Goal: Task Accomplishment & Management: Complete application form

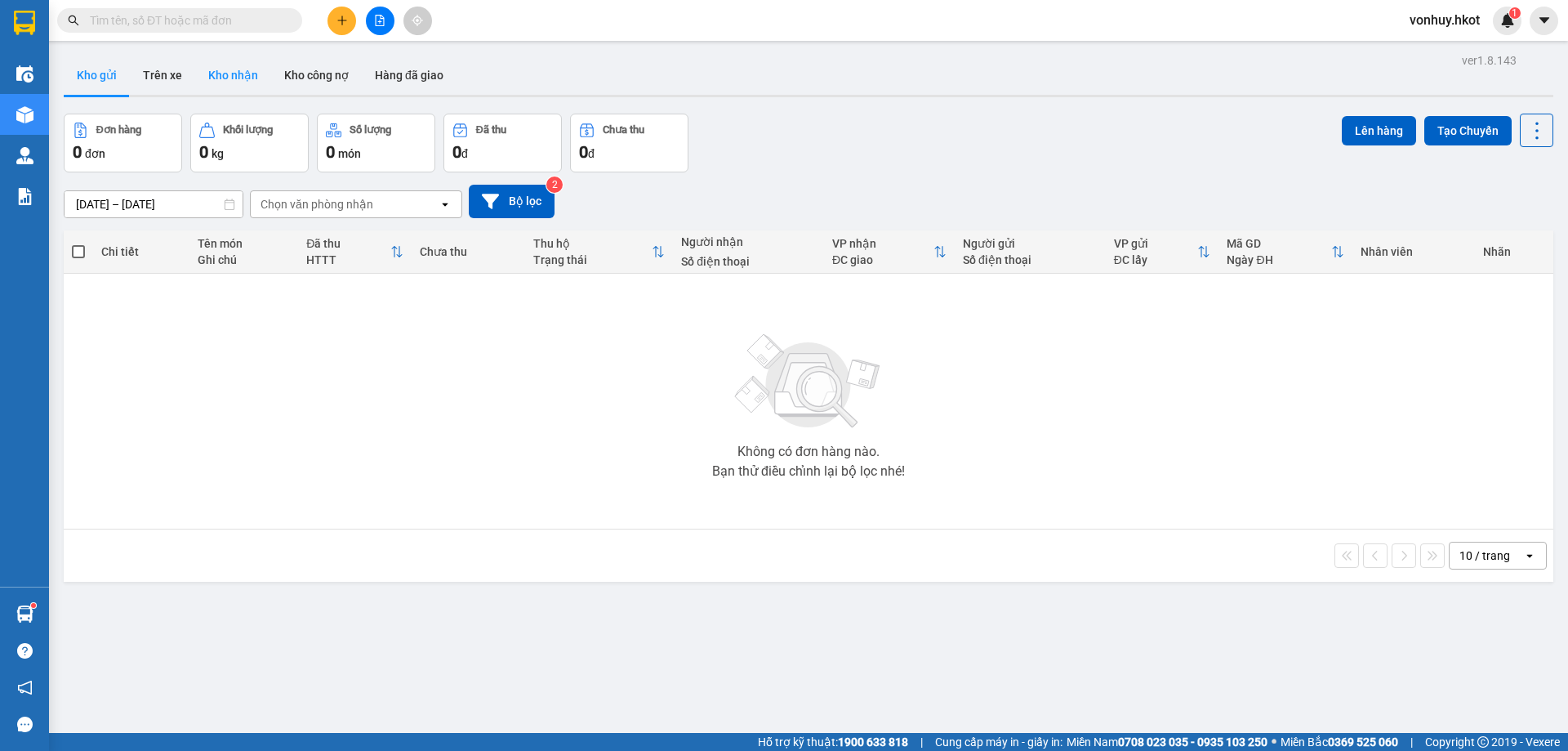
click at [219, 77] on button "Kho nhận" at bounding box center [233, 75] width 76 height 39
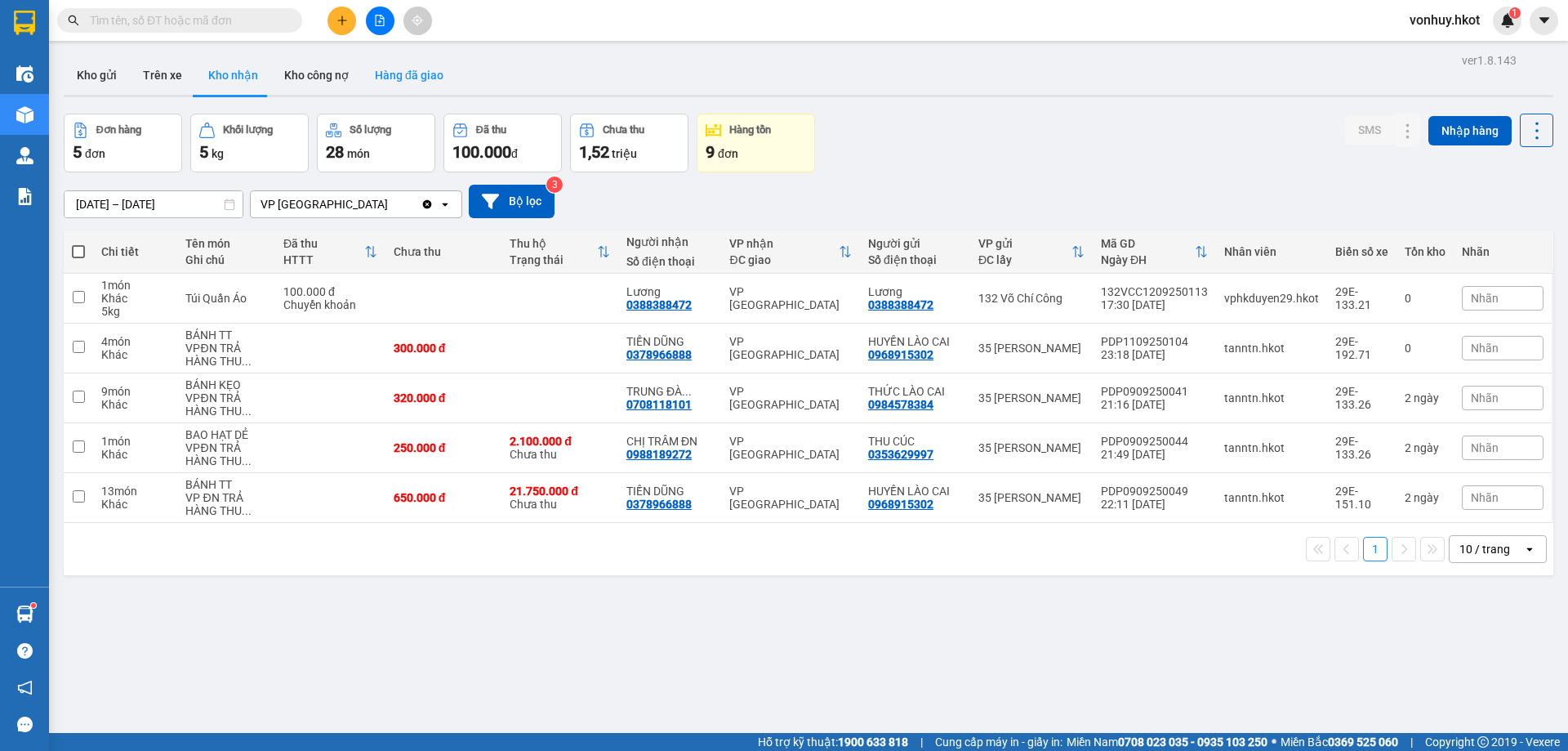
click at [414, 84] on button "Hàng đã giao" at bounding box center [409, 75] width 95 height 39
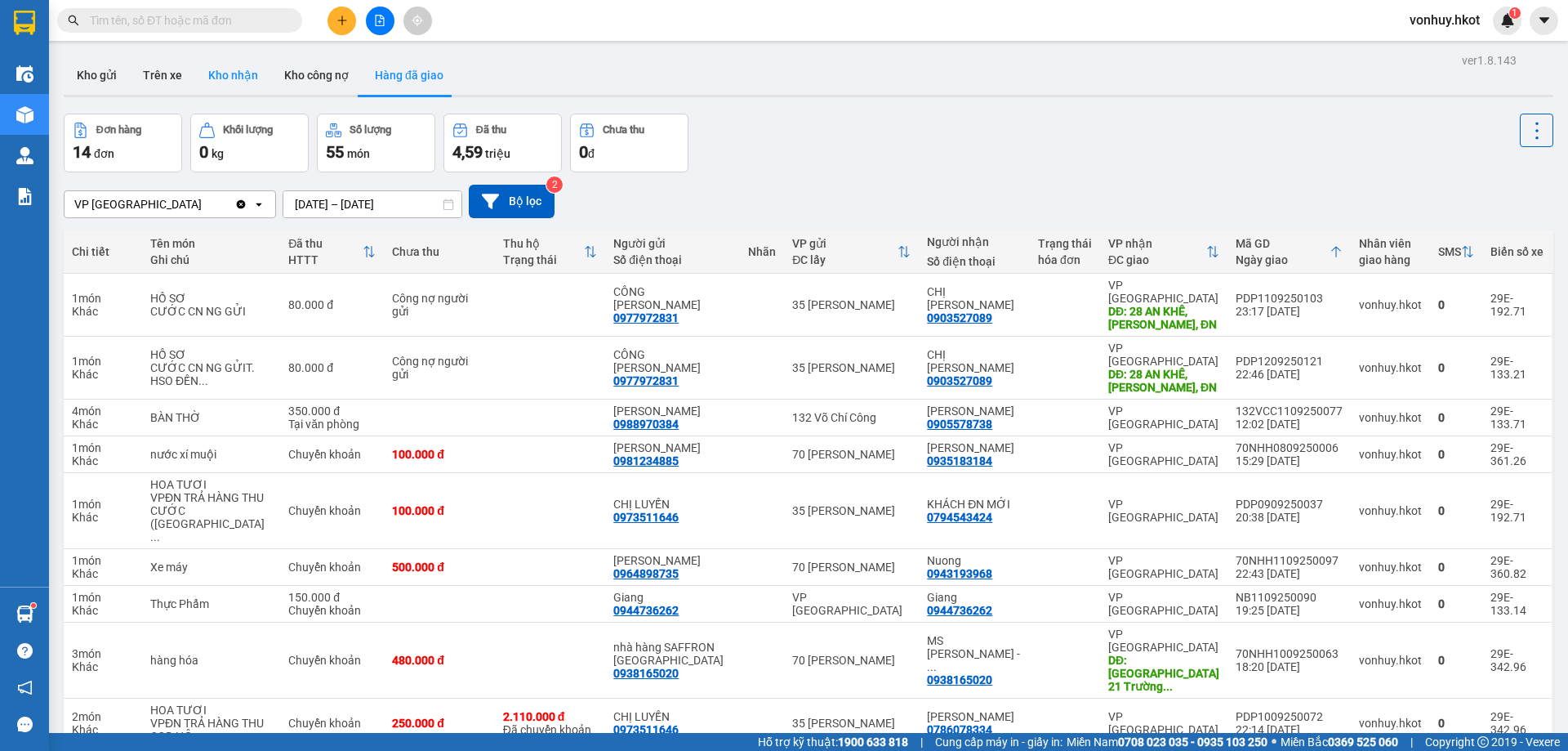
click at [227, 75] on button "Kho nhận" at bounding box center [233, 75] width 76 height 39
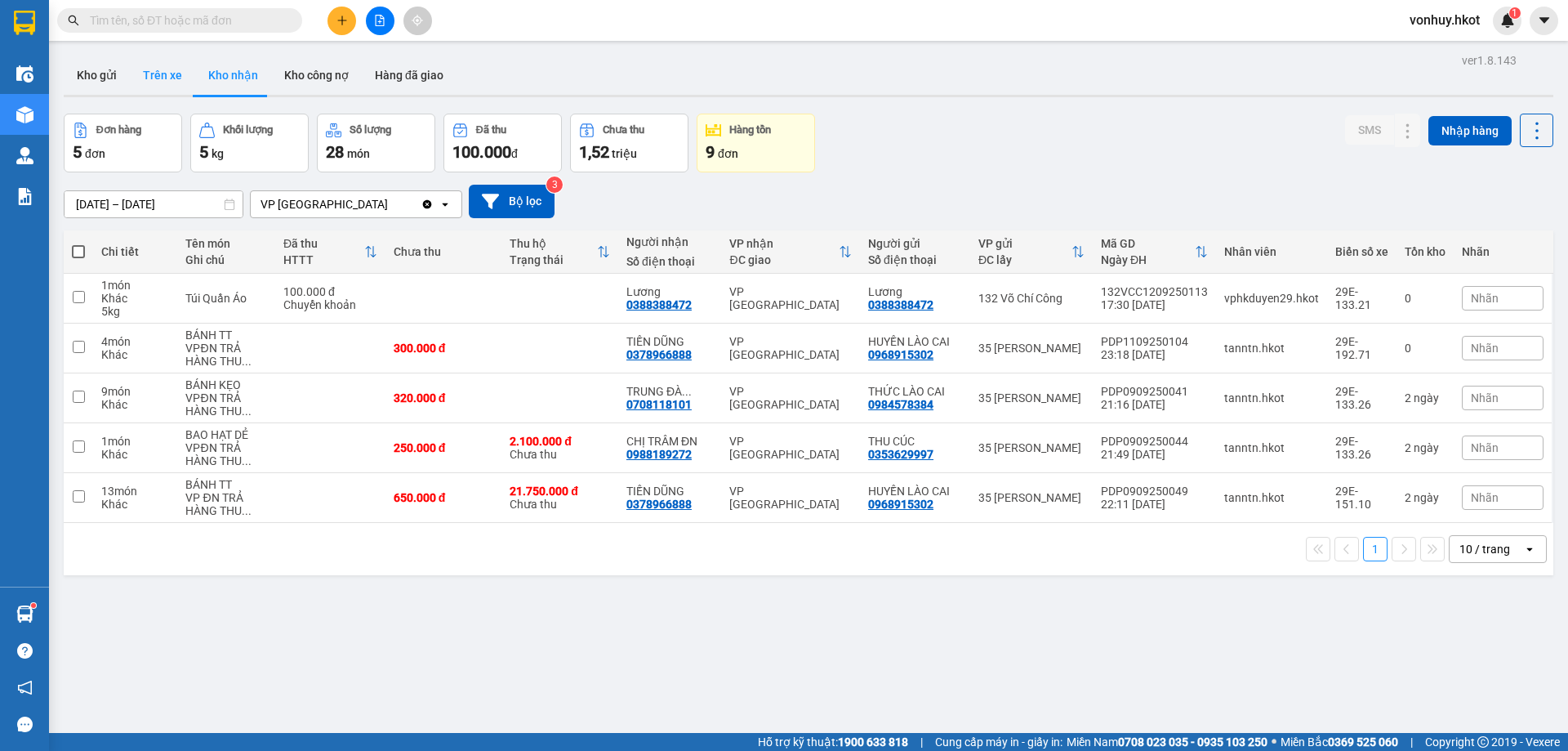
click at [158, 72] on button "Trên xe" at bounding box center [162, 75] width 65 height 39
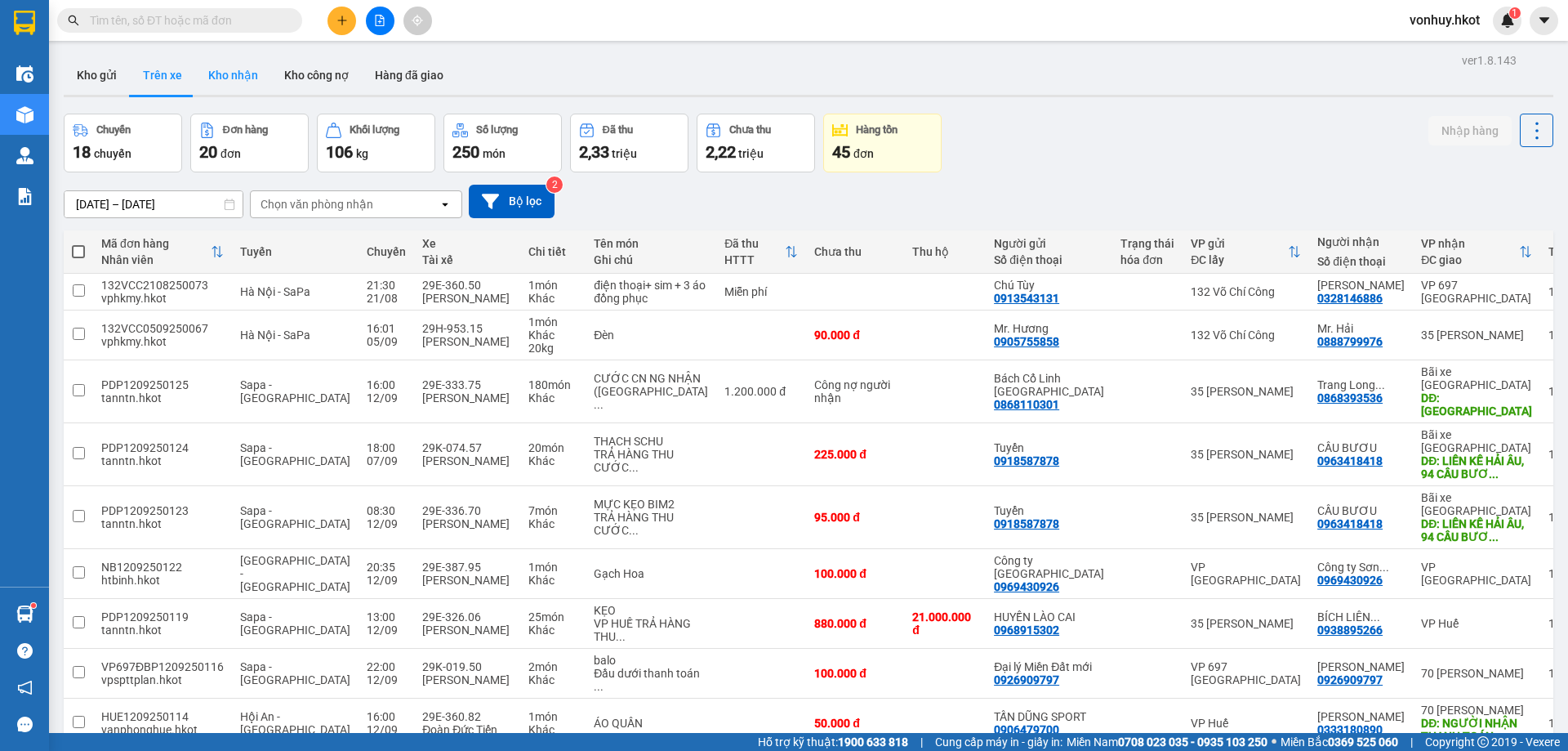
click at [229, 80] on button "Kho nhận" at bounding box center [233, 75] width 76 height 39
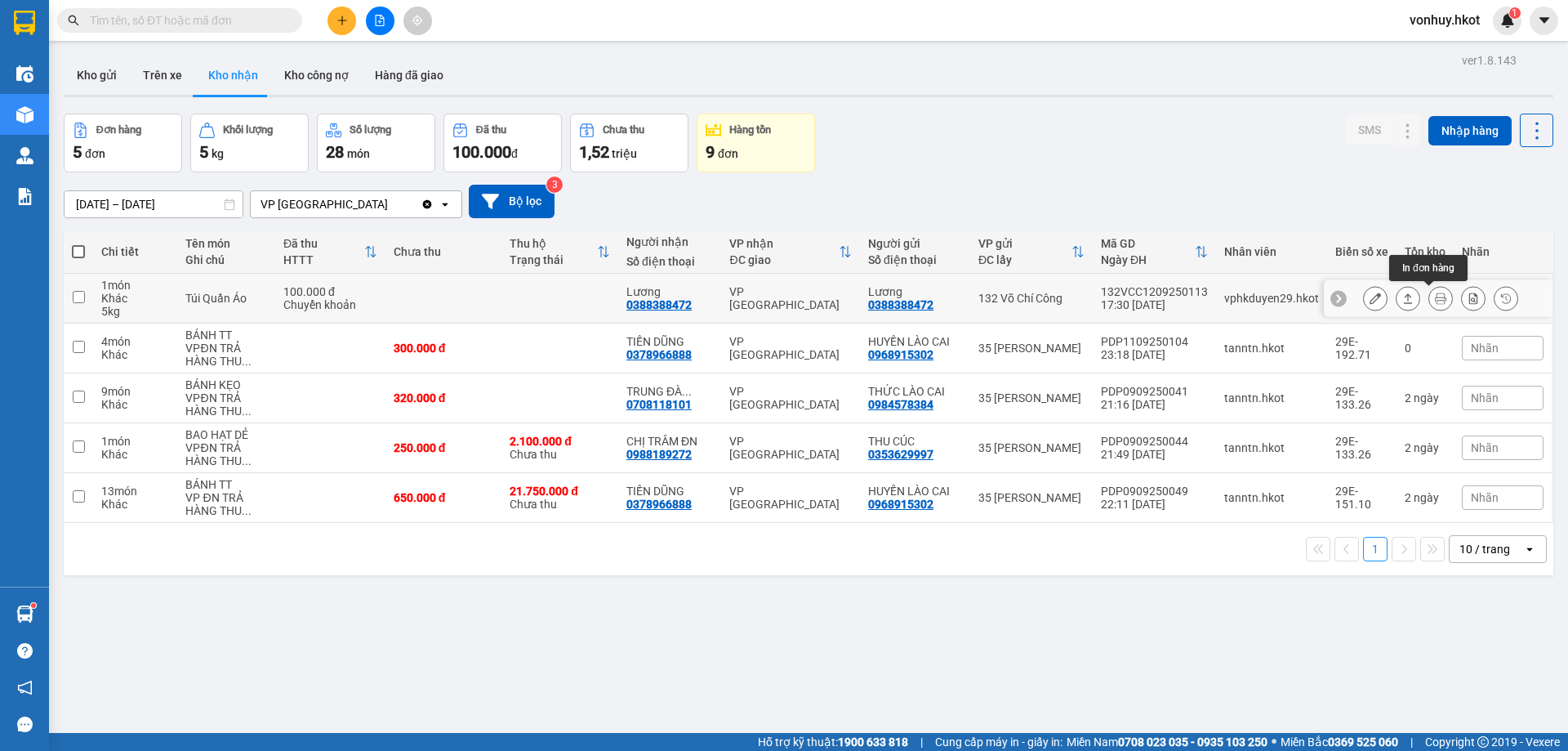
click at [1435, 294] on icon at bounding box center [1441, 298] width 12 height 12
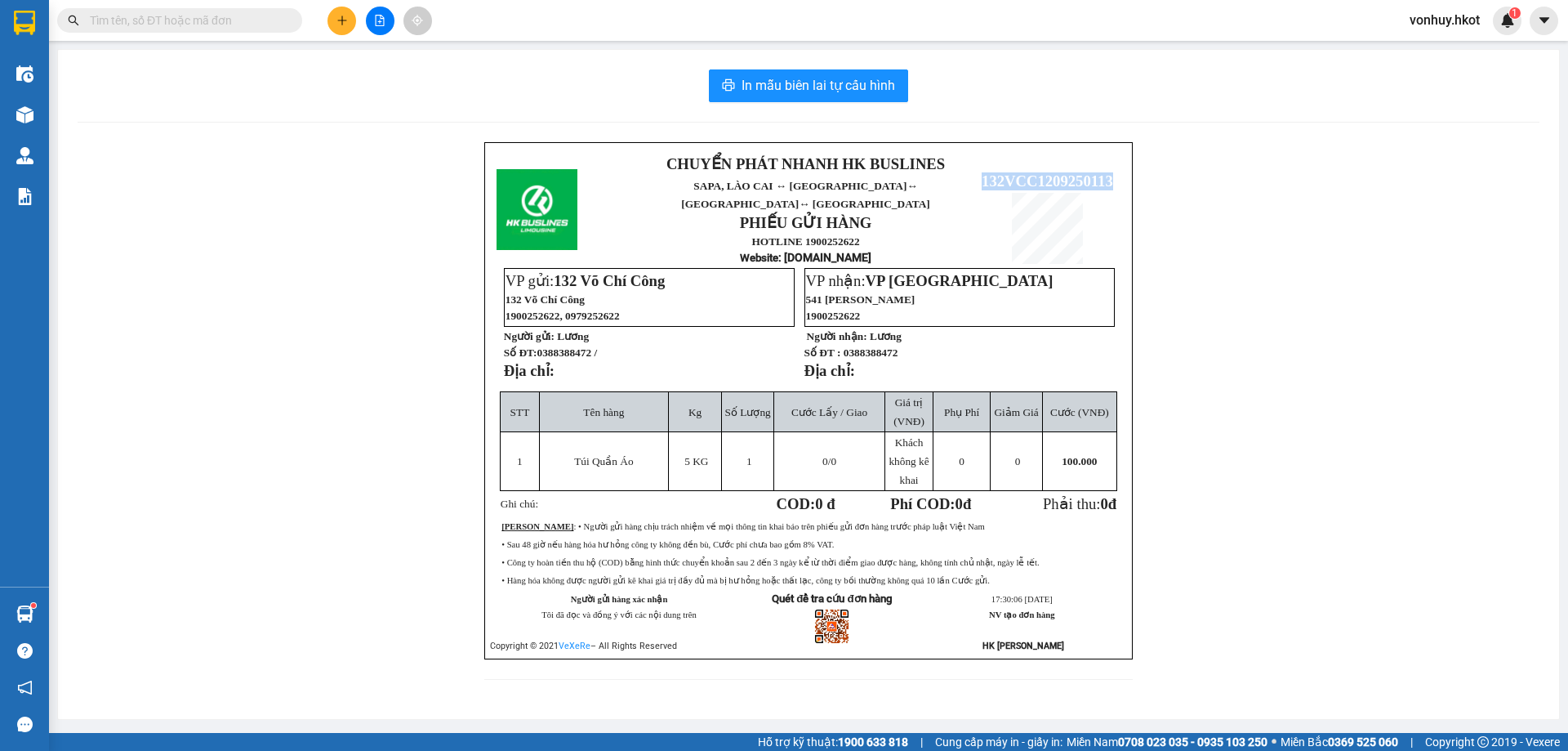
drag, startPoint x: 983, startPoint y: 163, endPoint x: 1115, endPoint y: 162, distance: 132.0
click at [1115, 172] on p "132VCC1209250113" at bounding box center [1046, 181] width 145 height 18
copy span "132VCC1209250113"
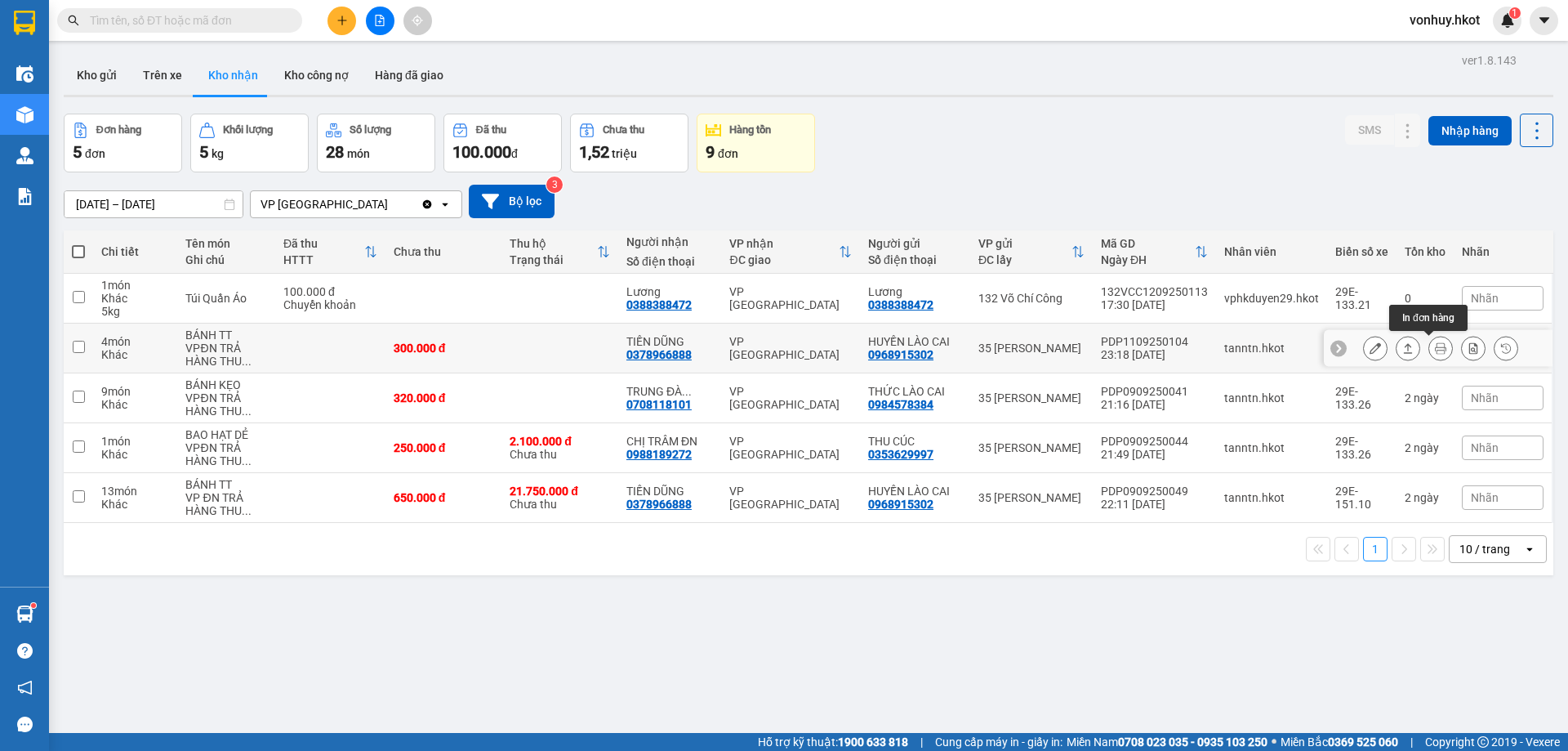
click at [1435, 347] on icon at bounding box center [1441, 348] width 12 height 12
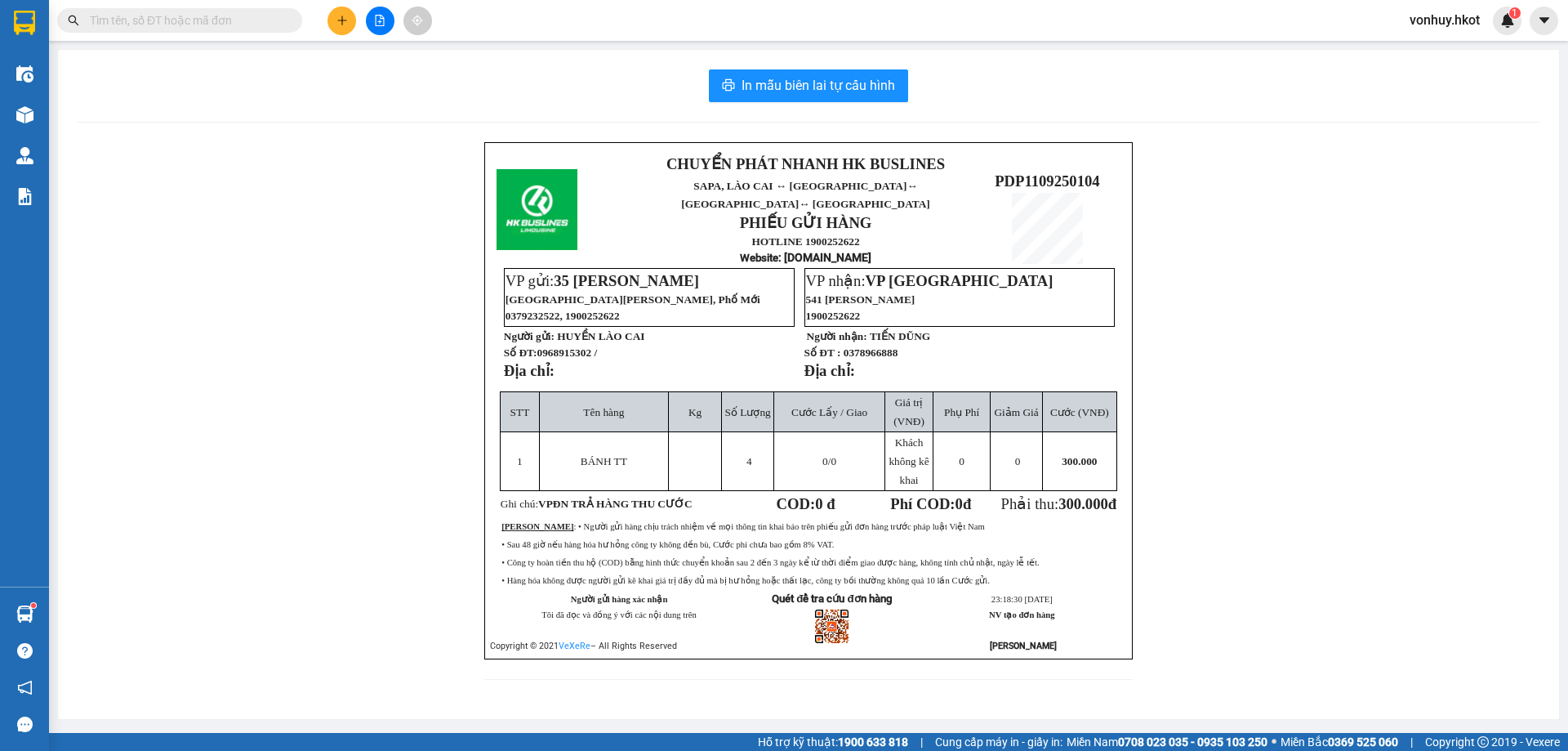
click at [1012, 172] on span "PDP1109250104" at bounding box center [1048, 181] width 106 height 17
copy table "PDP1109250104"
click at [542, 161] on td at bounding box center [567, 210] width 142 height 115
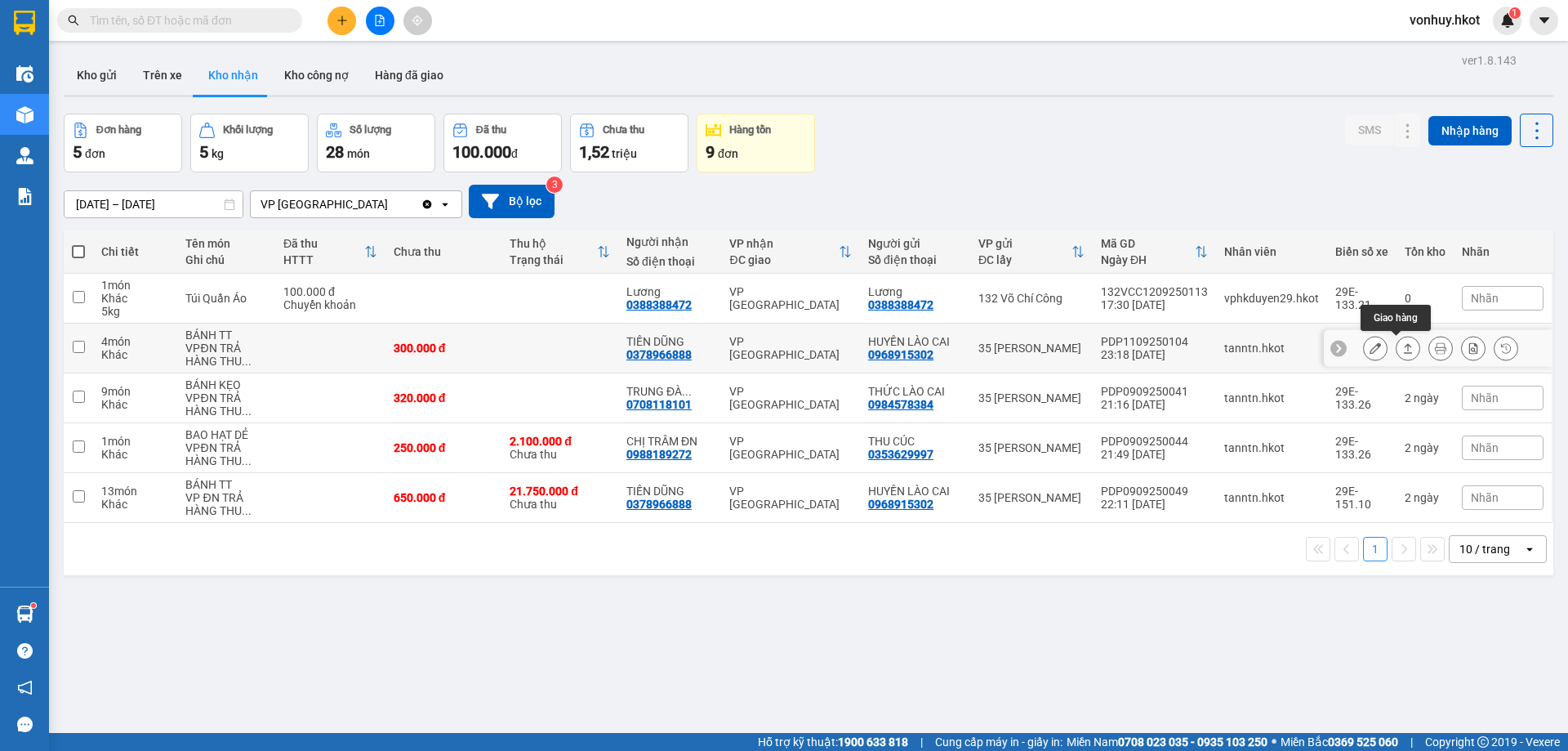
click at [1403, 344] on icon at bounding box center [1408, 348] width 12 height 12
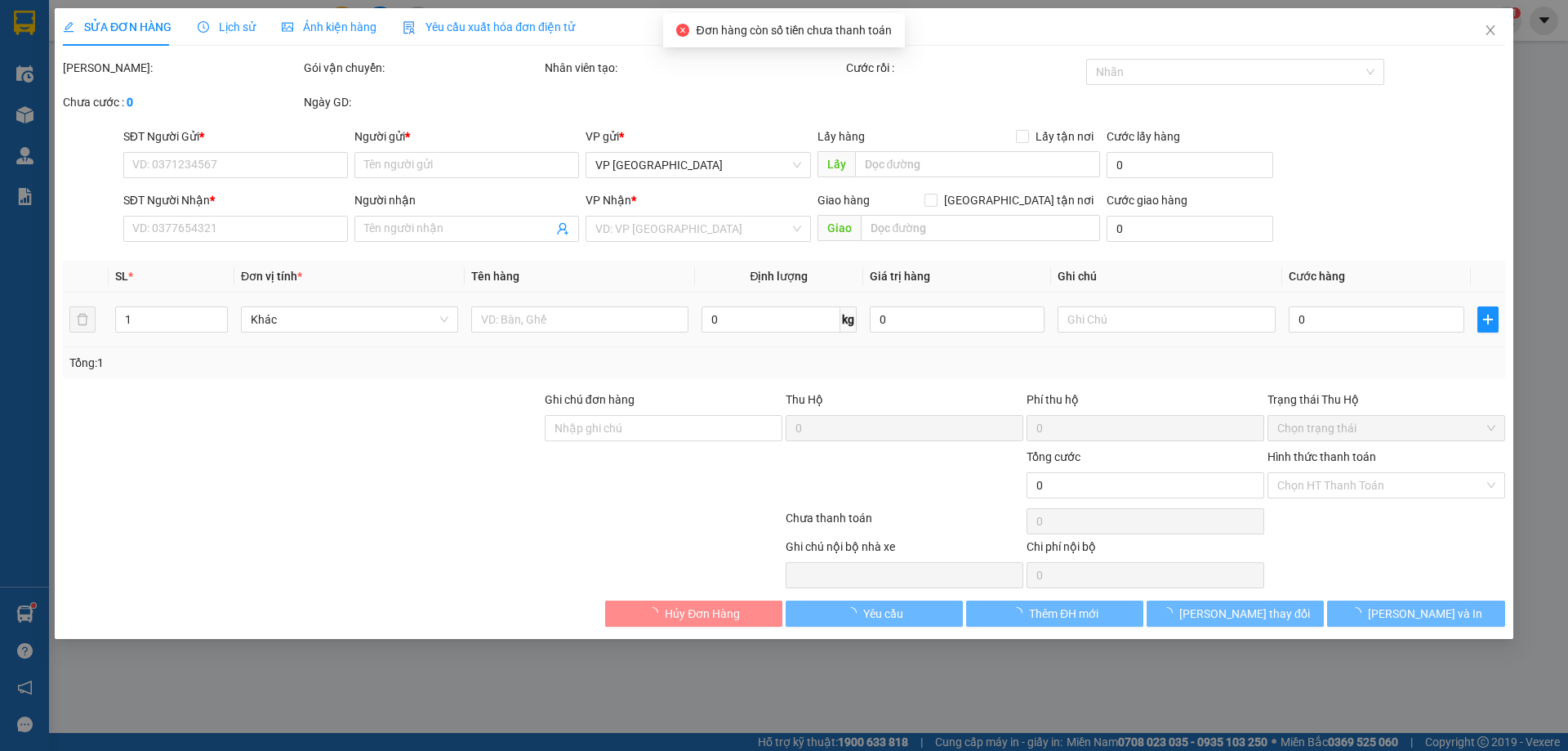
type input "0968915302"
type input "HUYỀN LÀO CAI"
type input "0378966888"
type input "TIẾN DŨNG"
type input "VPĐN đã thu Tm"
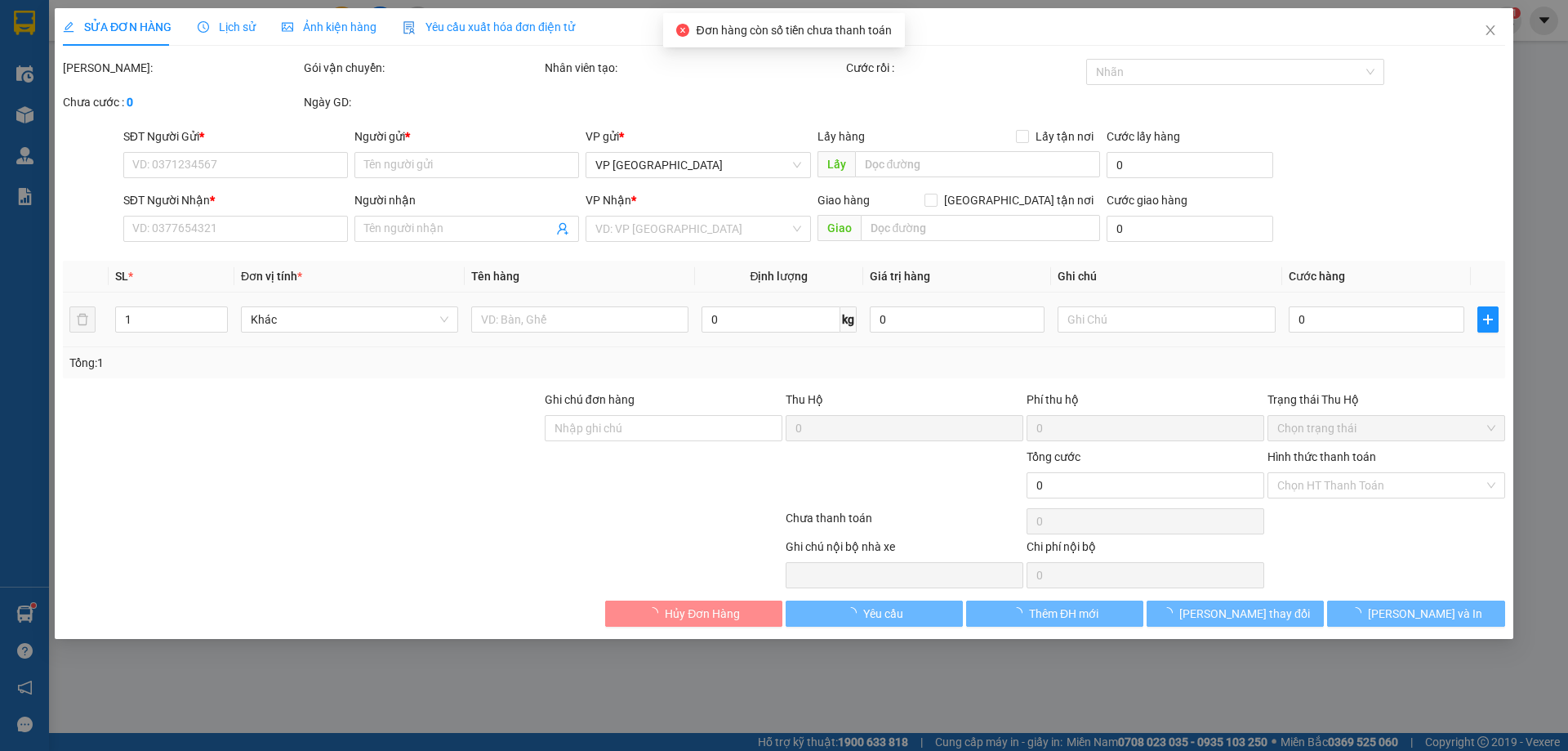
type input "300.000"
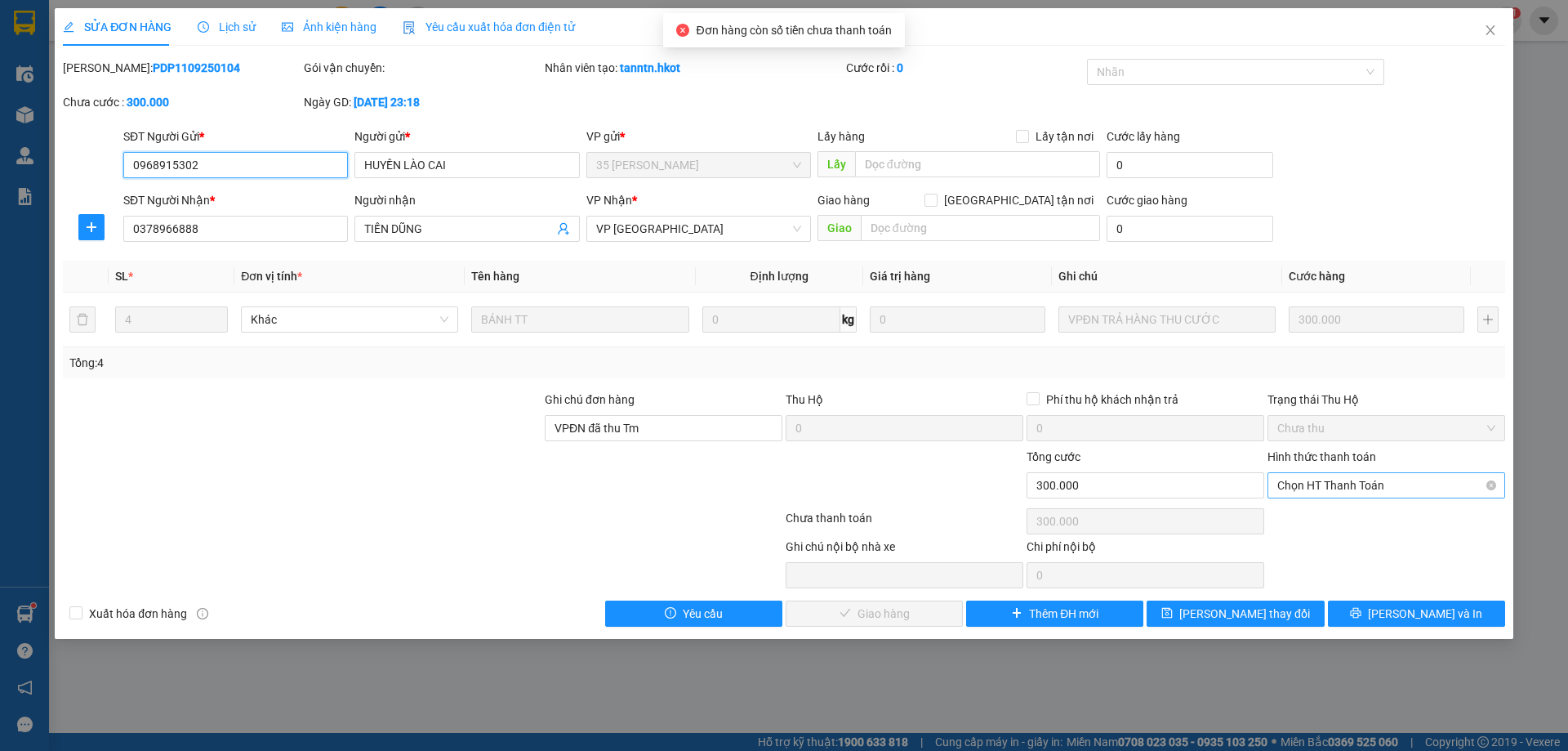
click at [1340, 481] on span "Chọn HT Thanh Toán" at bounding box center [1386, 485] width 218 height 24
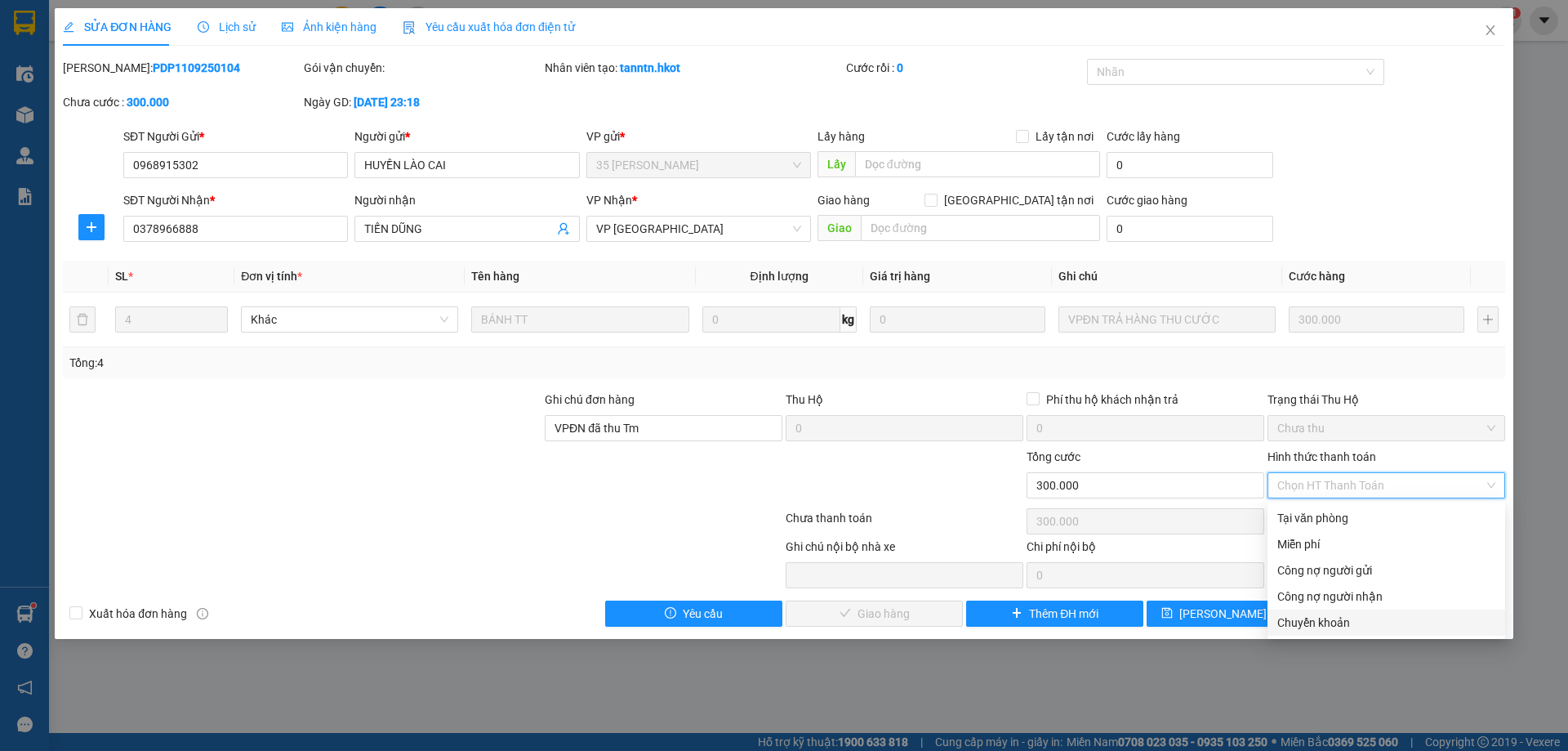
click at [1324, 626] on div "Chuyển khoản" at bounding box center [1386, 622] width 218 height 18
type input "0"
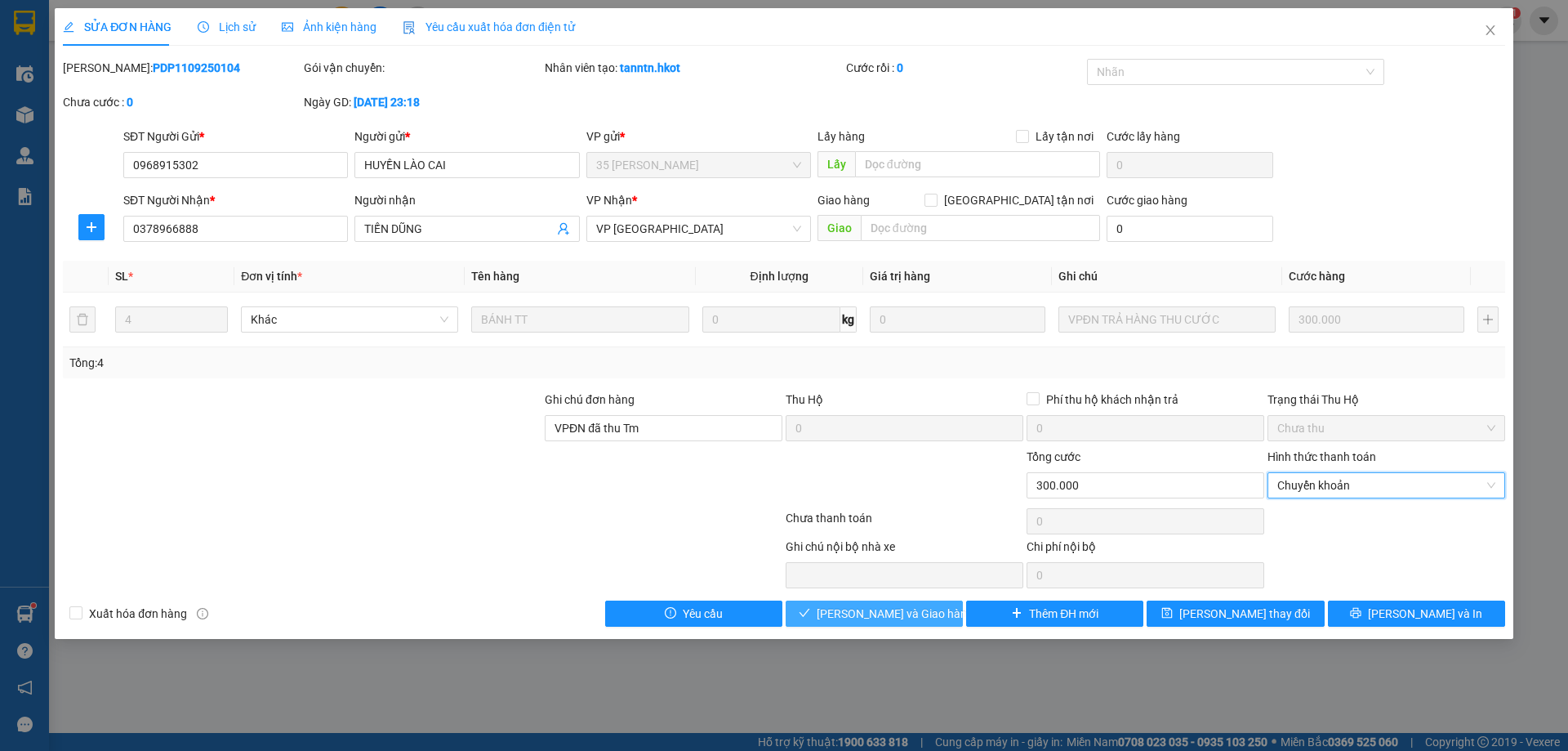
click at [893, 613] on span "[PERSON_NAME] và Giao hàng" at bounding box center [895, 613] width 157 height 18
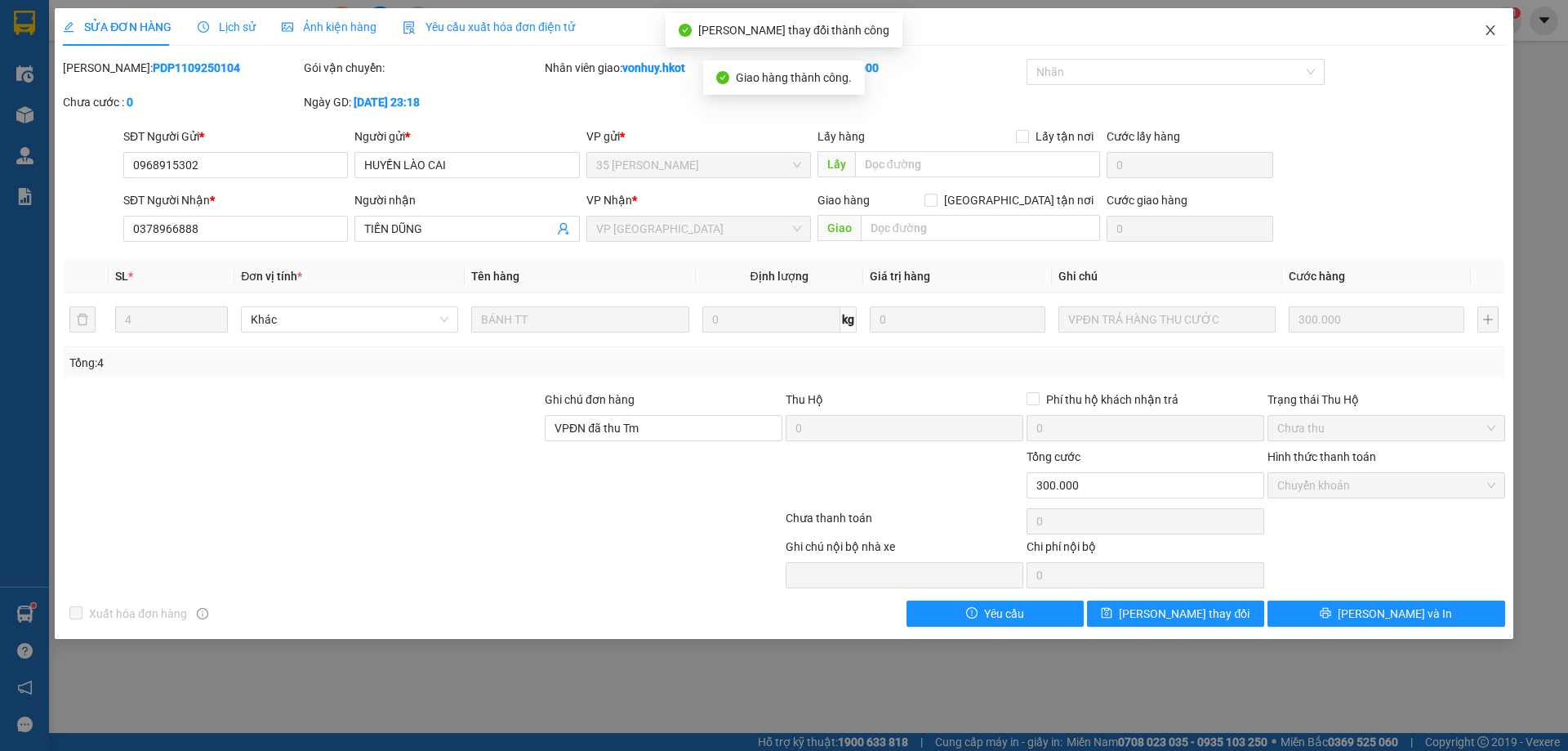
click at [1496, 39] on span "Close" at bounding box center [1491, 31] width 46 height 46
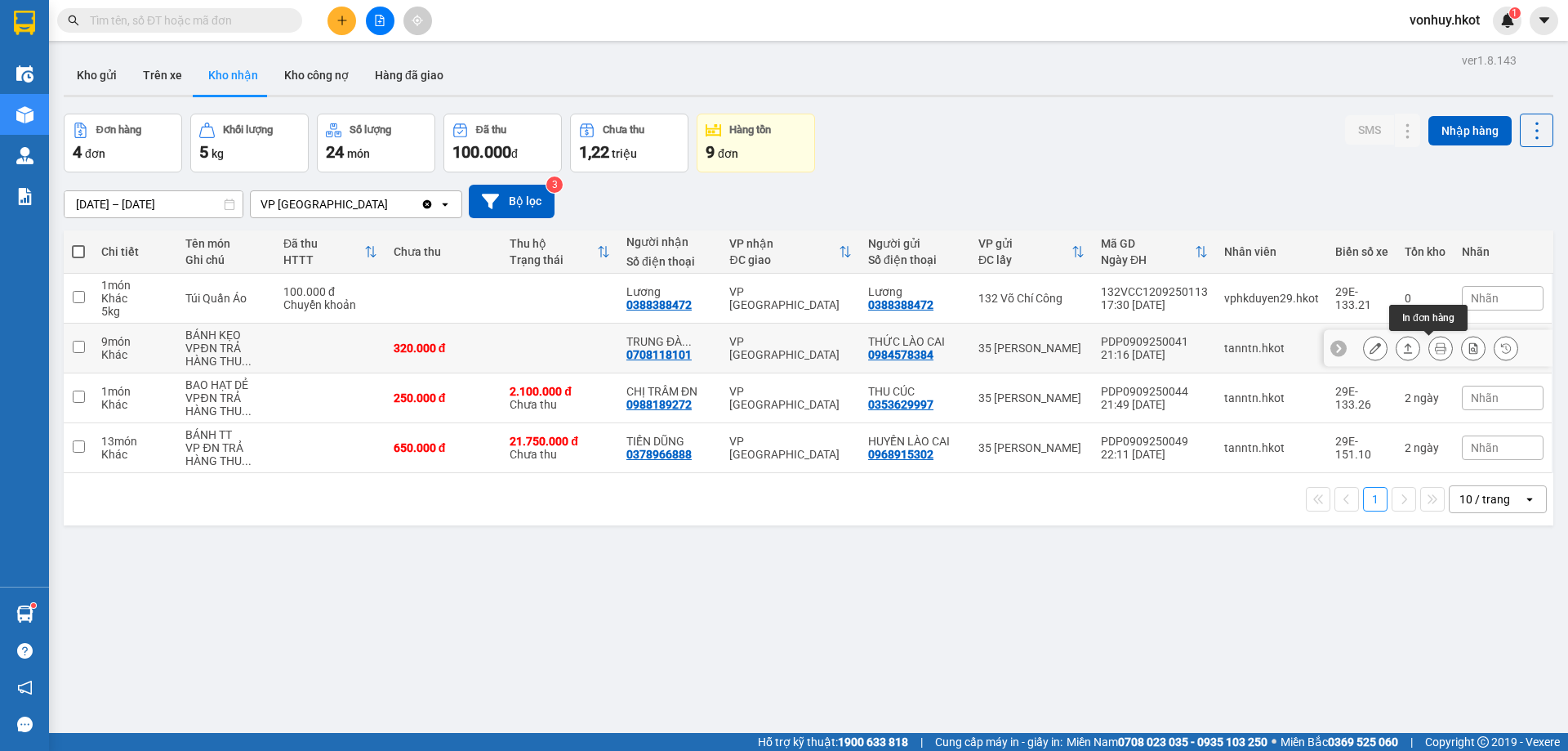
click at [1435, 348] on icon at bounding box center [1441, 348] width 12 height 12
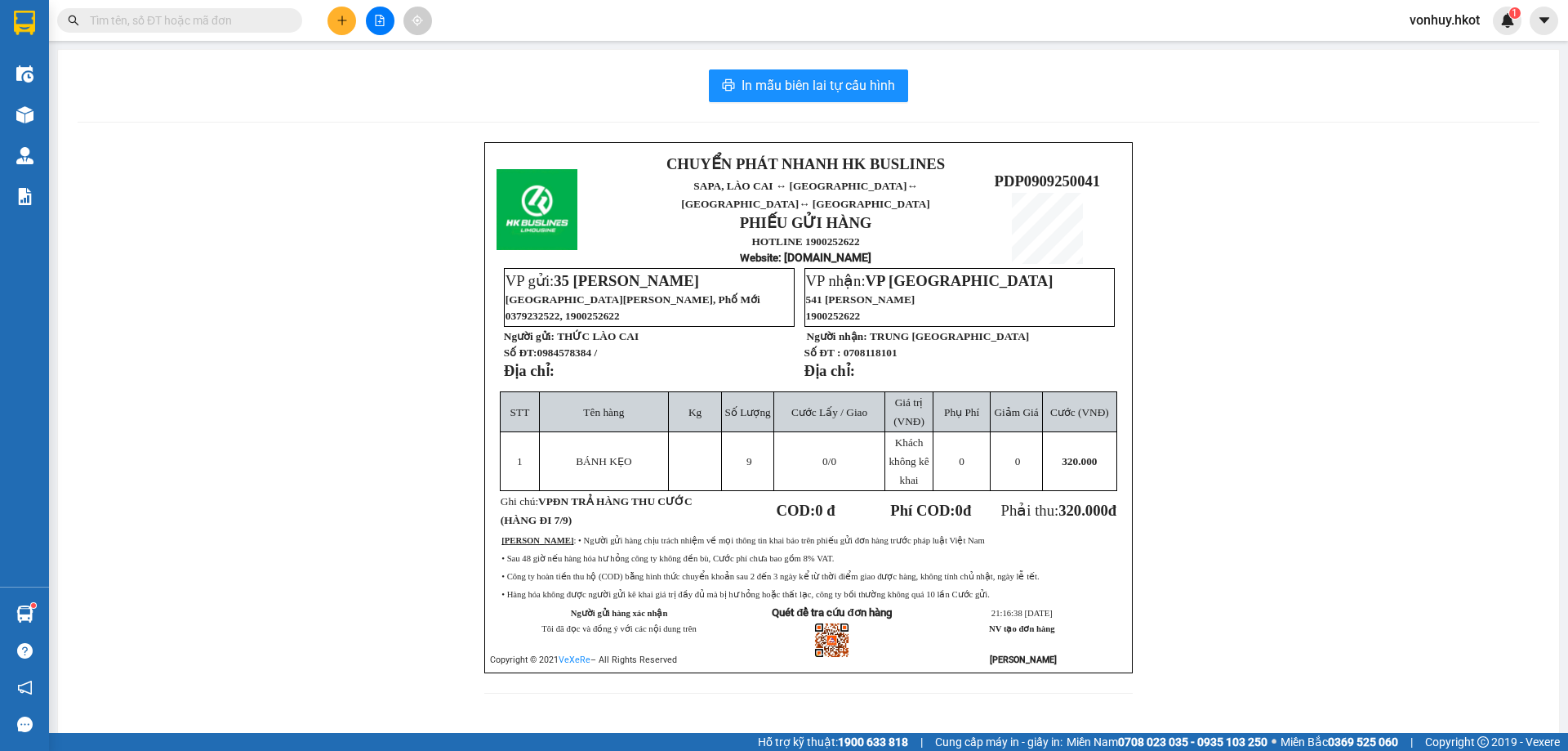
click at [1024, 172] on span "PDP0909250041" at bounding box center [1048, 181] width 106 height 17
click at [1025, 172] on span "PDP0909250041" at bounding box center [1048, 181] width 106 height 17
copy span "PDP0909250041"
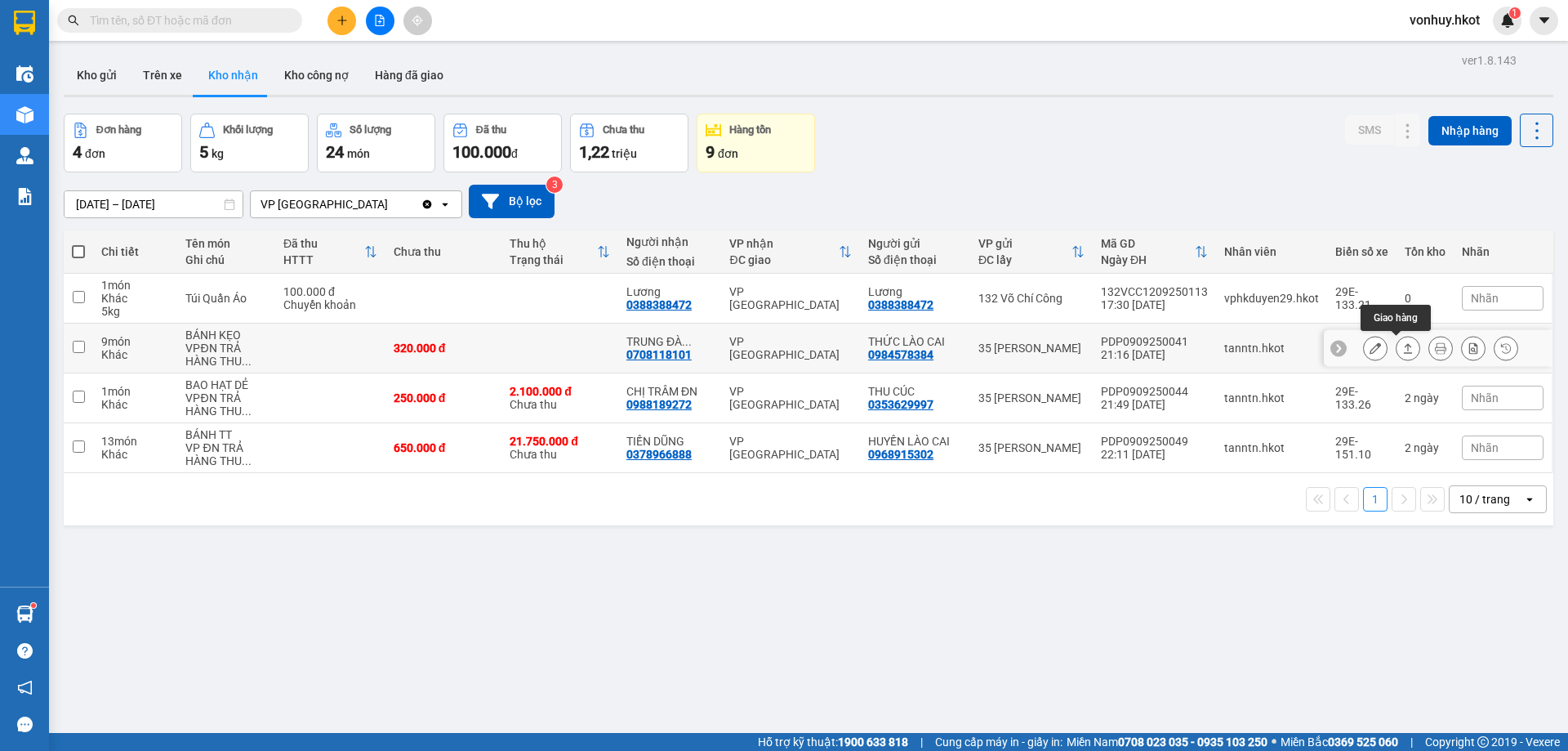
click at [1402, 349] on button at bounding box center [1408, 348] width 23 height 29
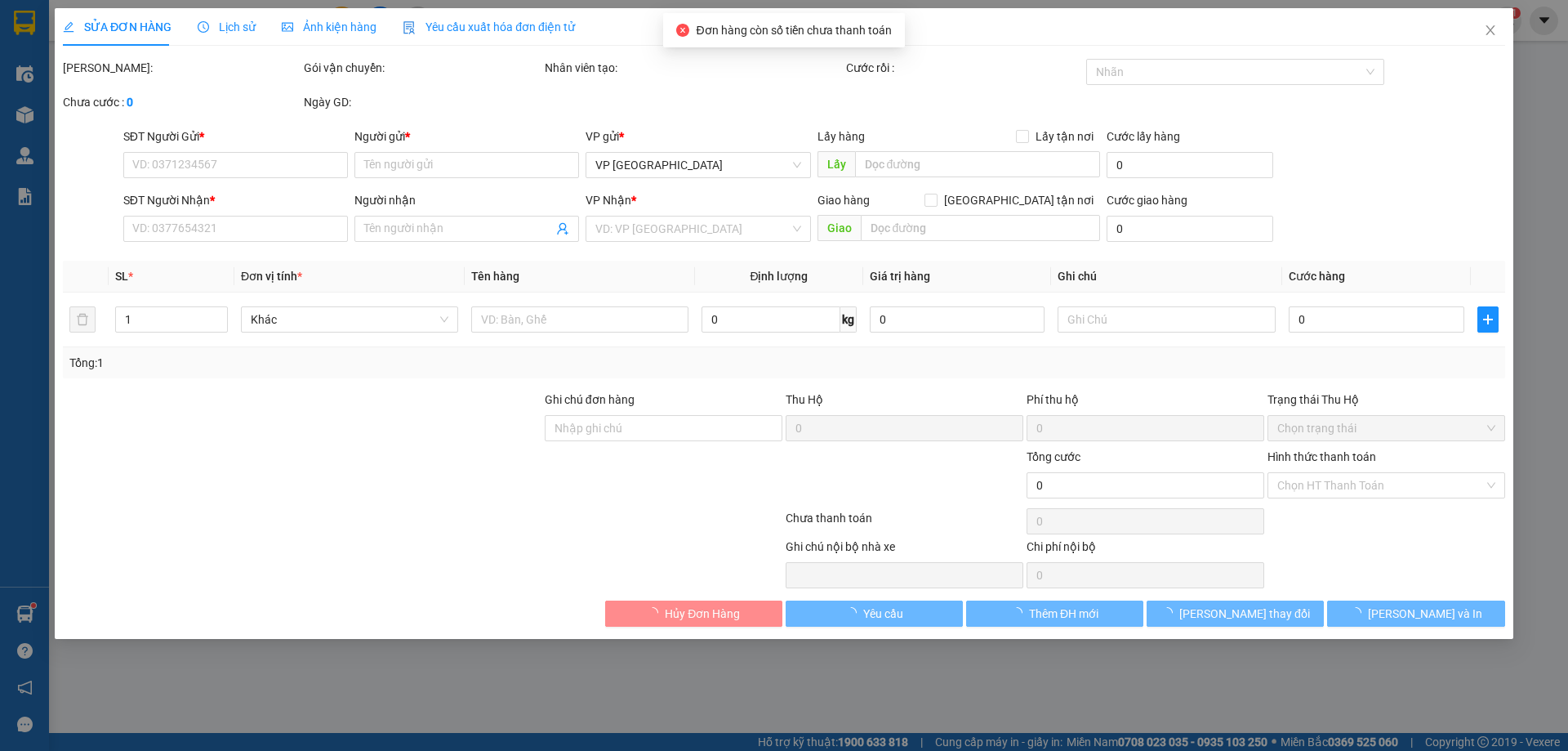
type input "0984578384"
type input "THỨC LÀO CAI"
type input "0708118101"
type input "TRUNG [GEOGRAPHIC_DATA]"
type input "320.000"
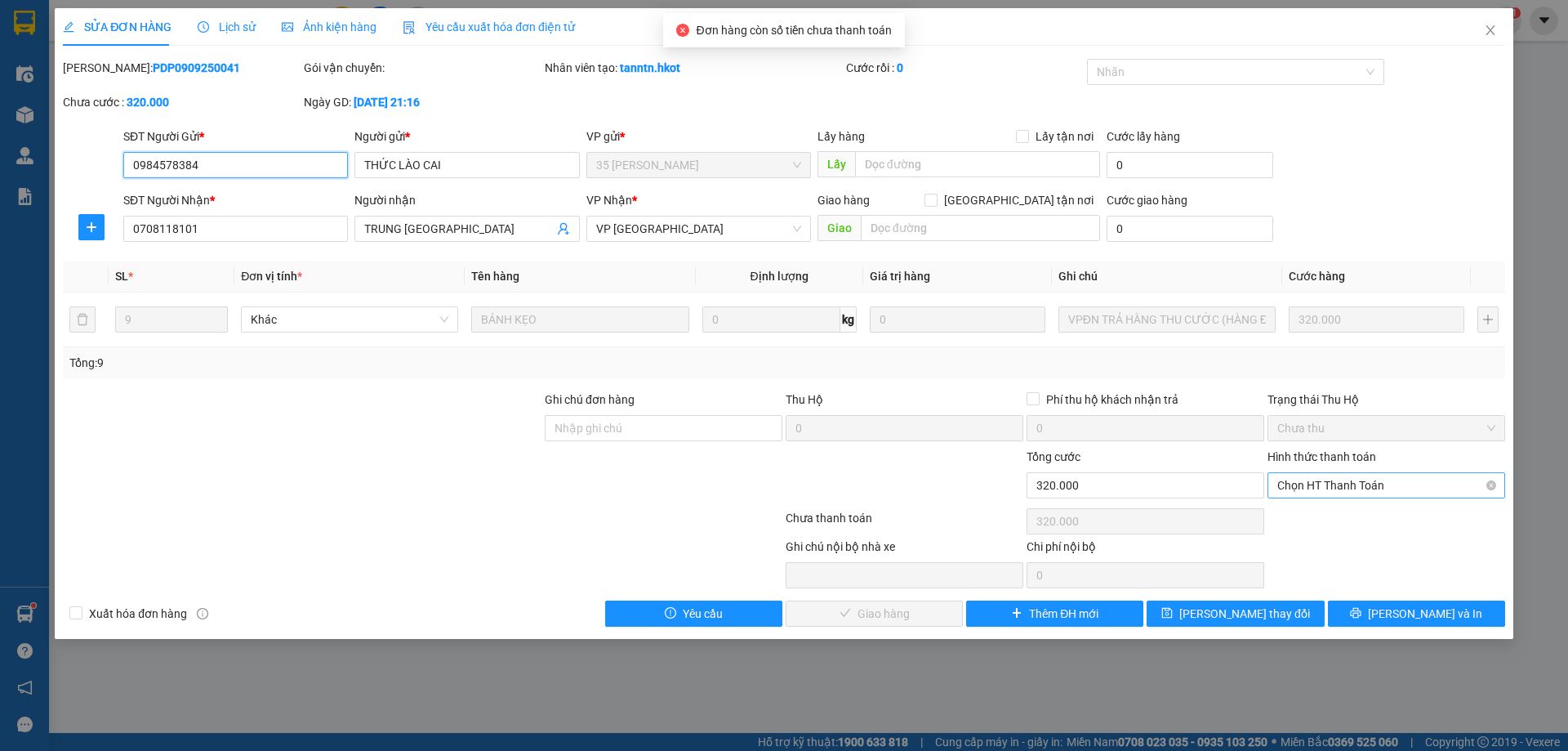
click at [1350, 483] on span "Chọn HT Thanh Toán" at bounding box center [1386, 485] width 218 height 24
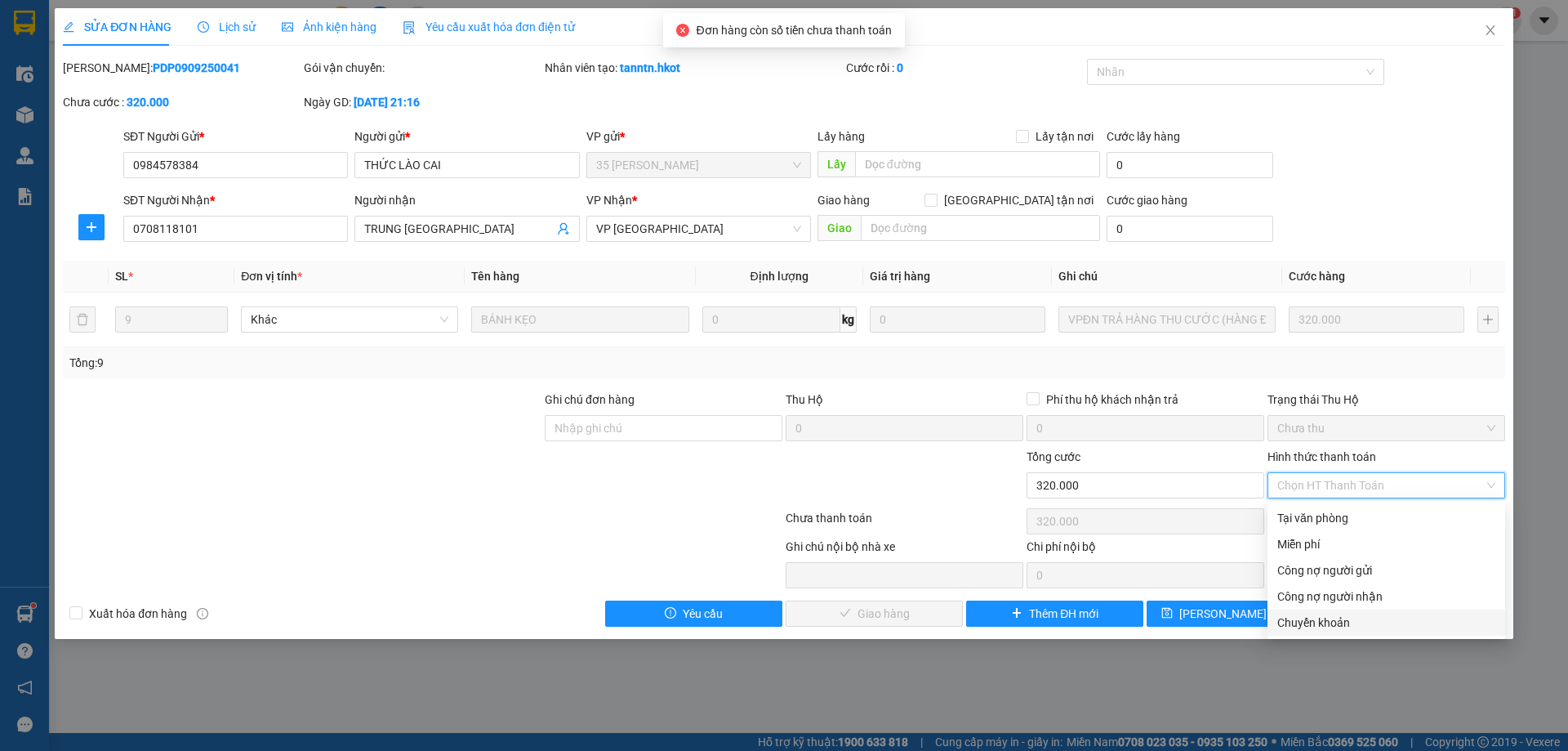
click at [1343, 619] on div "Chuyển khoản" at bounding box center [1386, 622] width 218 height 18
type input "0"
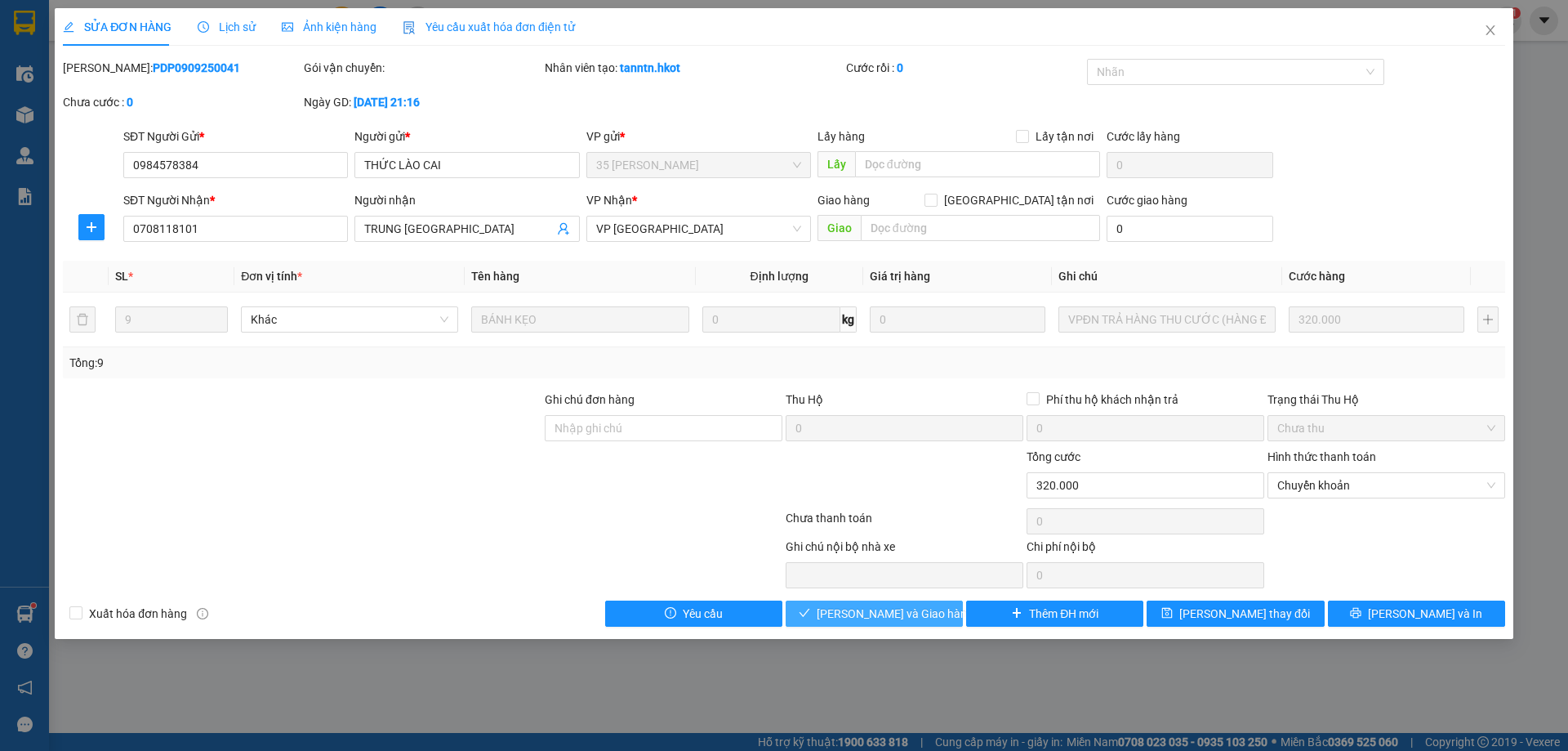
click at [849, 609] on span "[PERSON_NAME] và Giao hàng" at bounding box center [895, 613] width 157 height 18
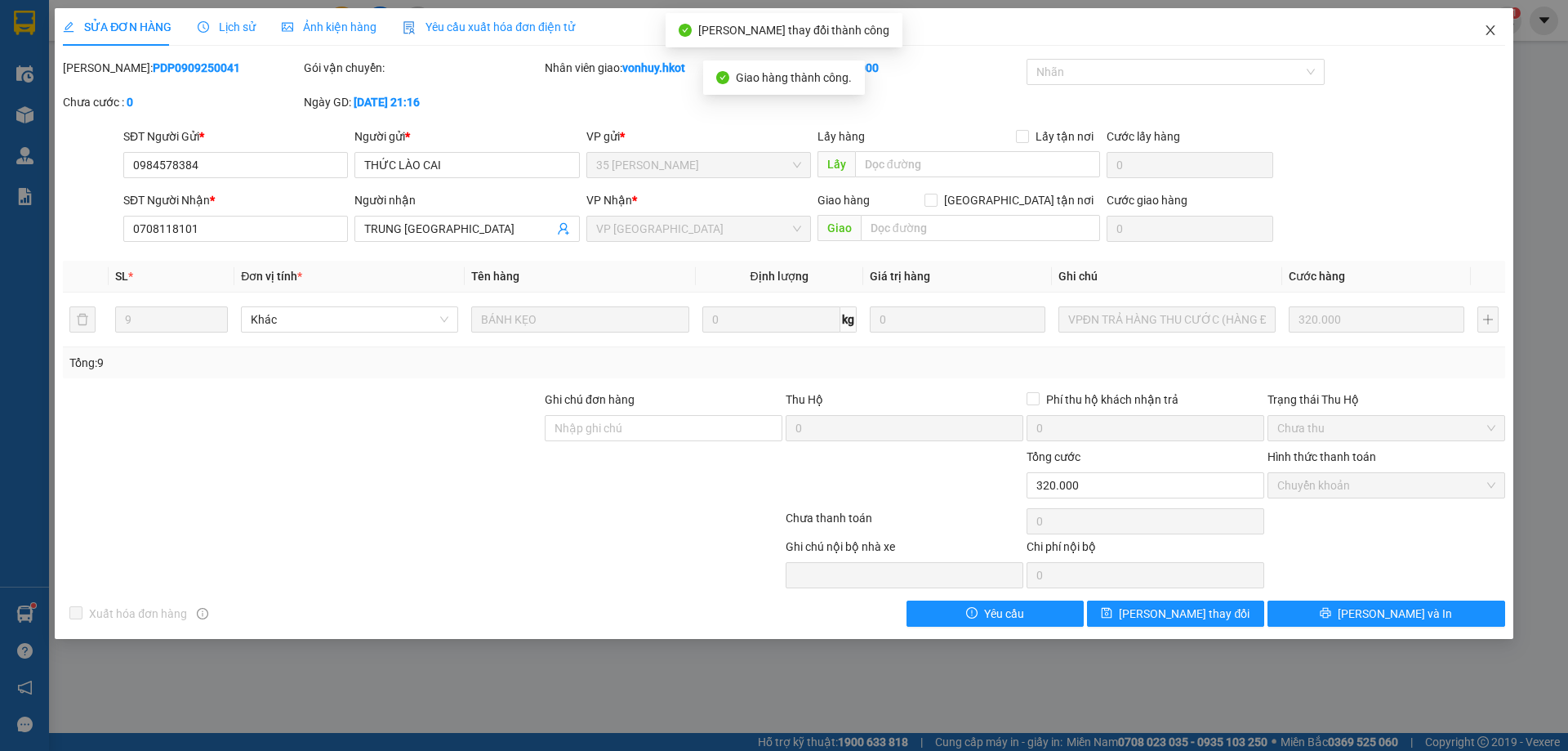
click at [1490, 30] on icon "close" at bounding box center [1489, 30] width 9 height 10
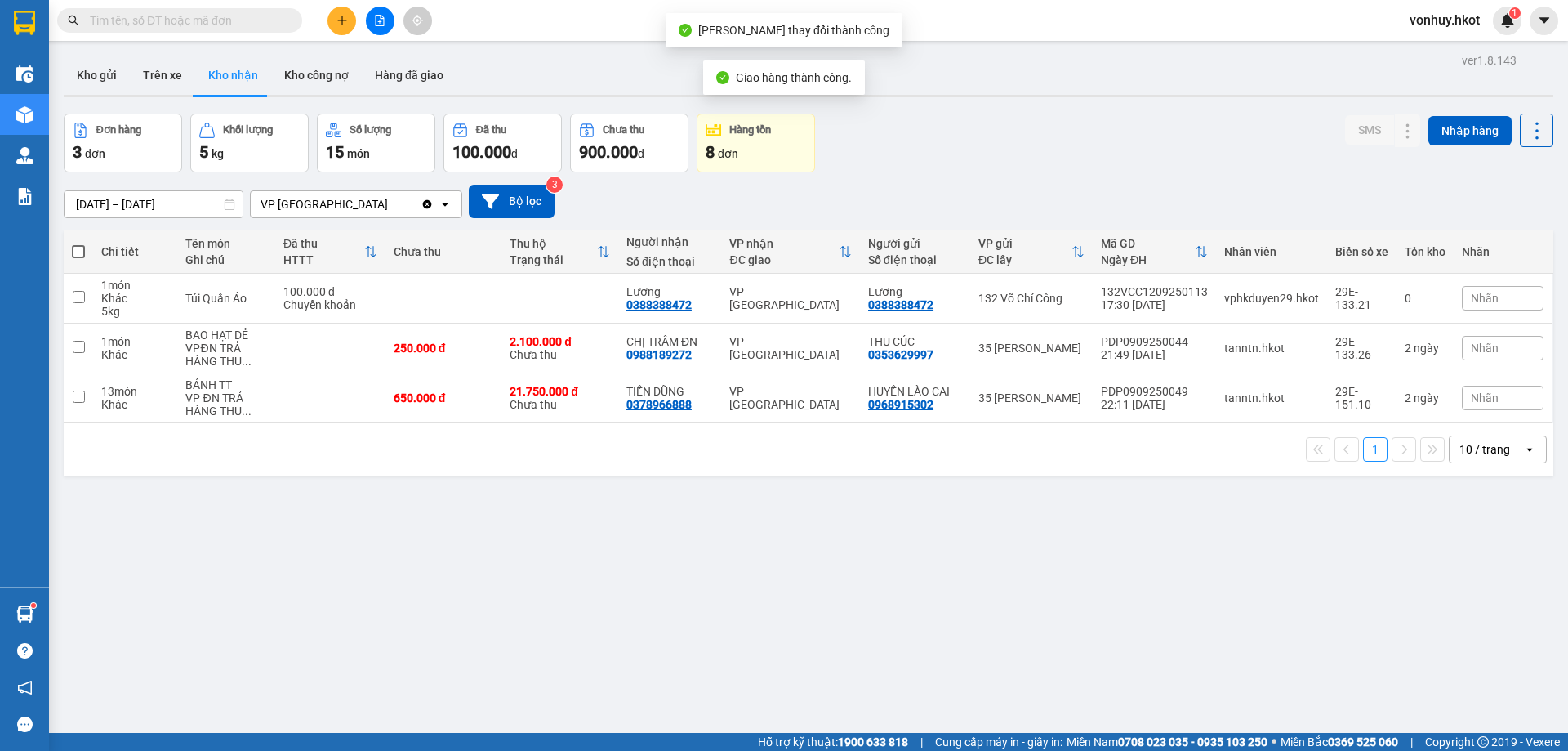
click at [521, 549] on div "ver 1.8.143 Kho gửi Trên xe Kho nhận Kho công nợ Hàng đã giao Đơn hàng 3 đơn Kh…" at bounding box center [808, 424] width 1503 height 751
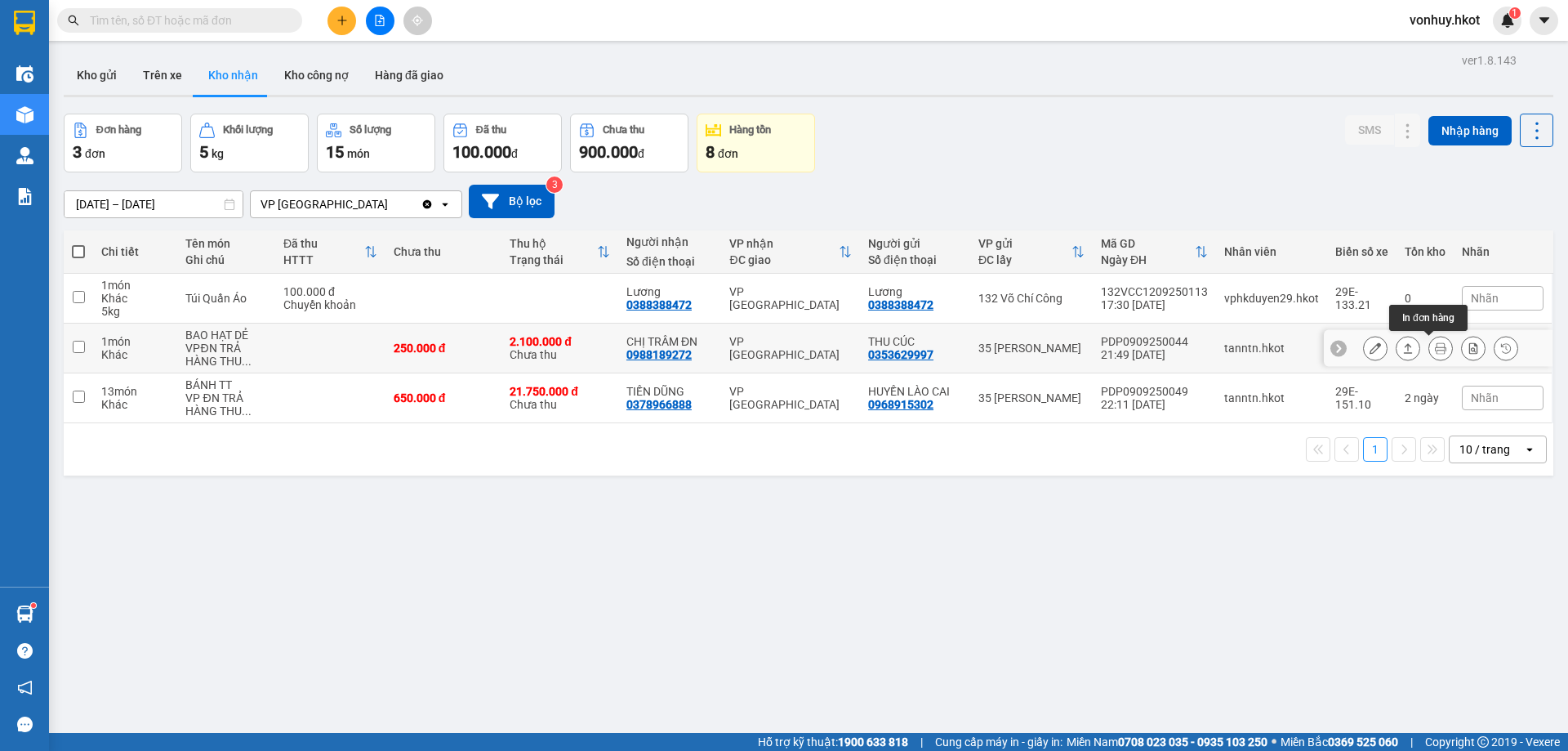
click at [1435, 350] on icon at bounding box center [1441, 348] width 12 height 12
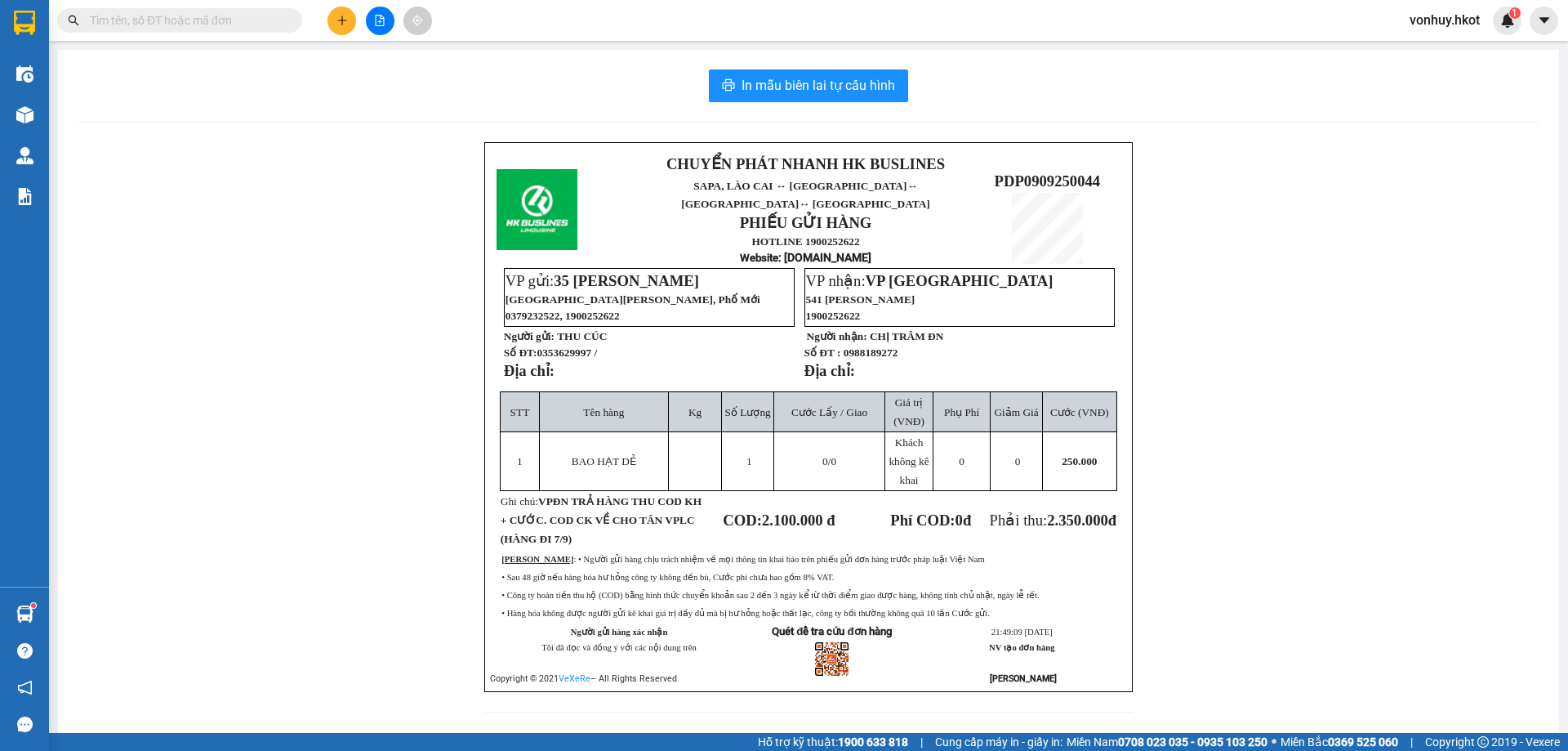
click at [1039, 172] on span "PDP0909250044" at bounding box center [1048, 181] width 106 height 17
copy span "PDP0909250044"
click at [1163, 309] on div "CHUYỂN PHÁT NHANH HK BUSLINES SAPA, [GEOGRAPHIC_DATA] ↔ [GEOGRAPHIC_DATA] ↔ [GE…" at bounding box center [809, 437] width 1462 height 589
click at [163, 27] on input "text" at bounding box center [186, 20] width 192 height 18
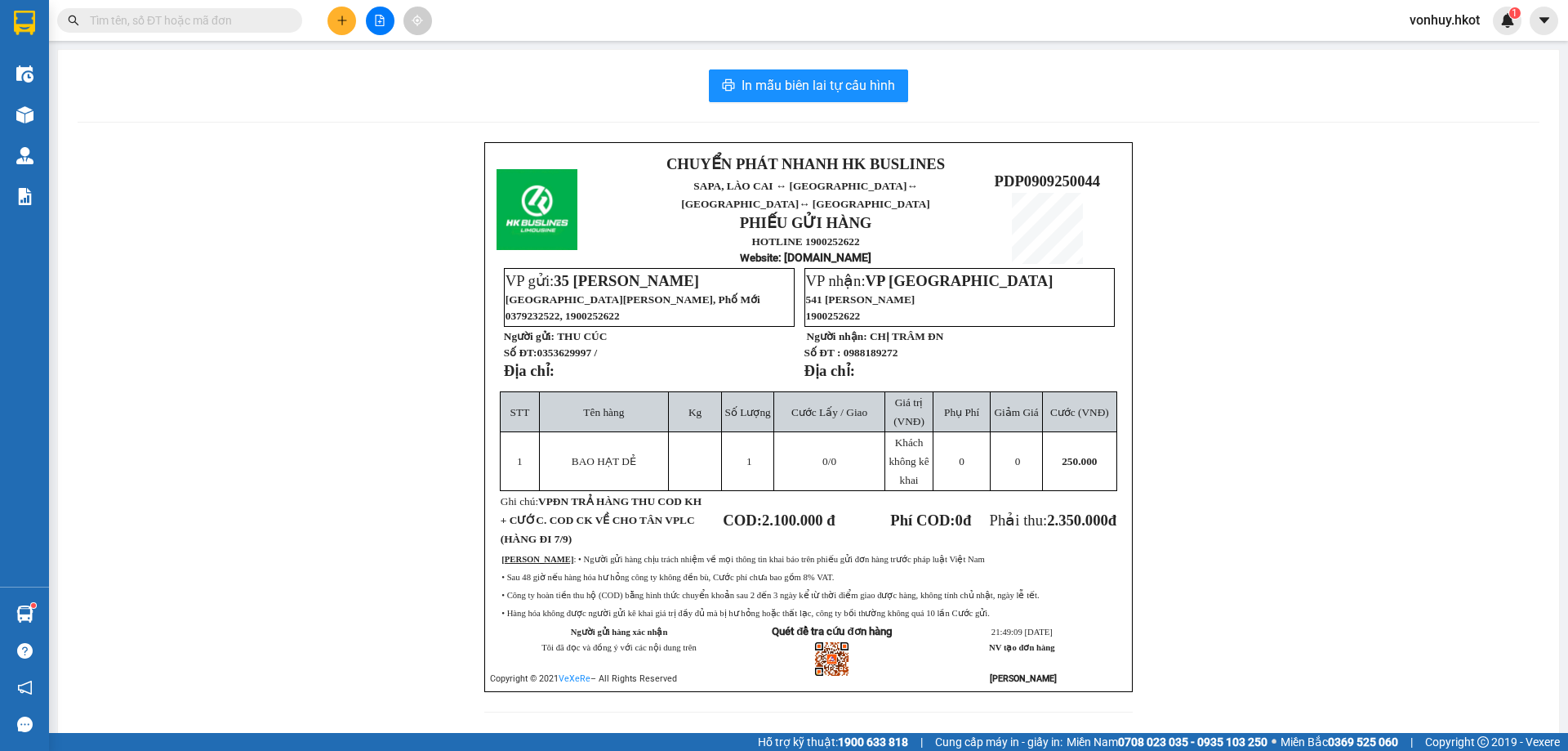
paste input "132VCC1209250113"
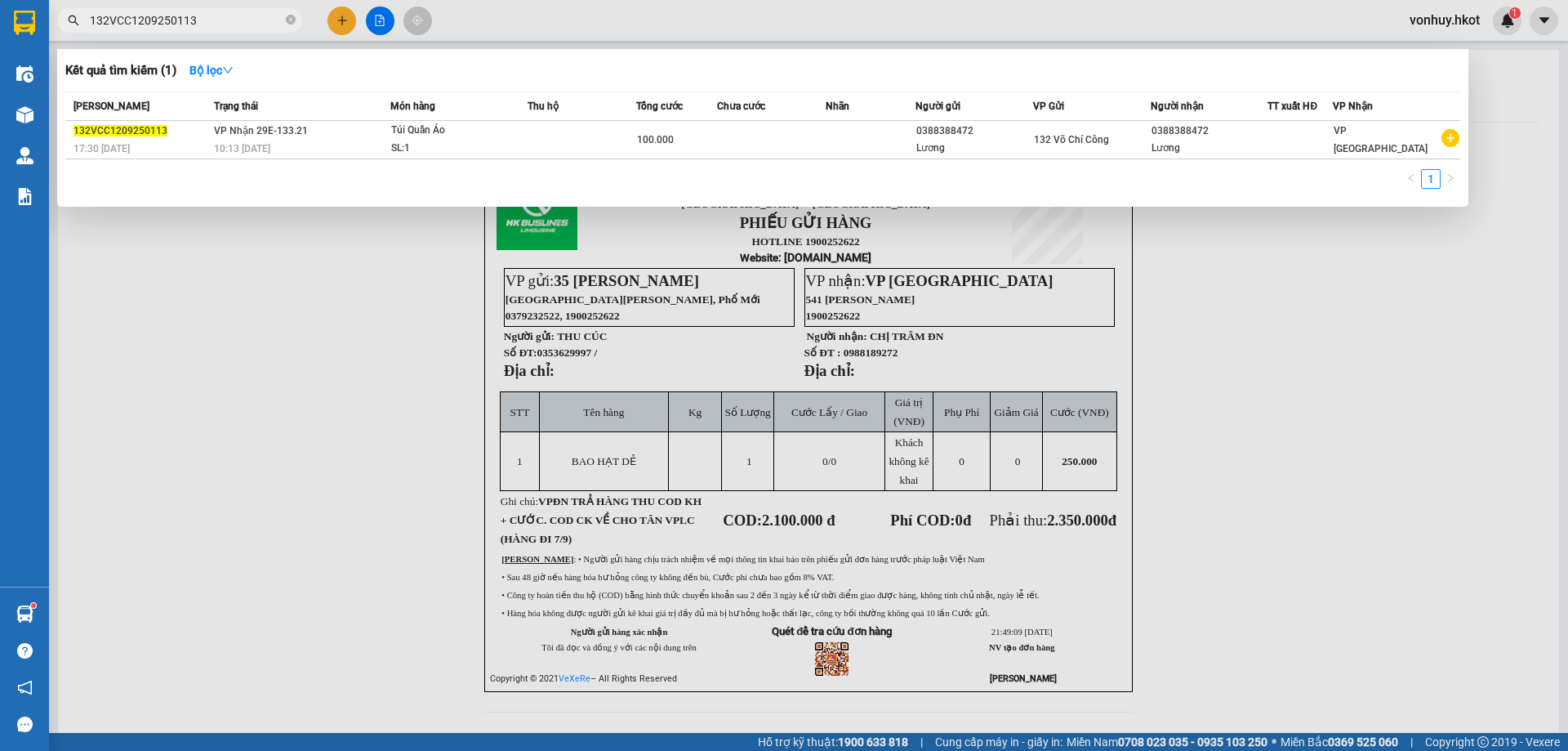
type input "132VCC1209250113"
drag, startPoint x: 257, startPoint y: 352, endPoint x: 209, endPoint y: 342, distance: 49.0
click at [256, 353] on div at bounding box center [784, 375] width 1568 height 751
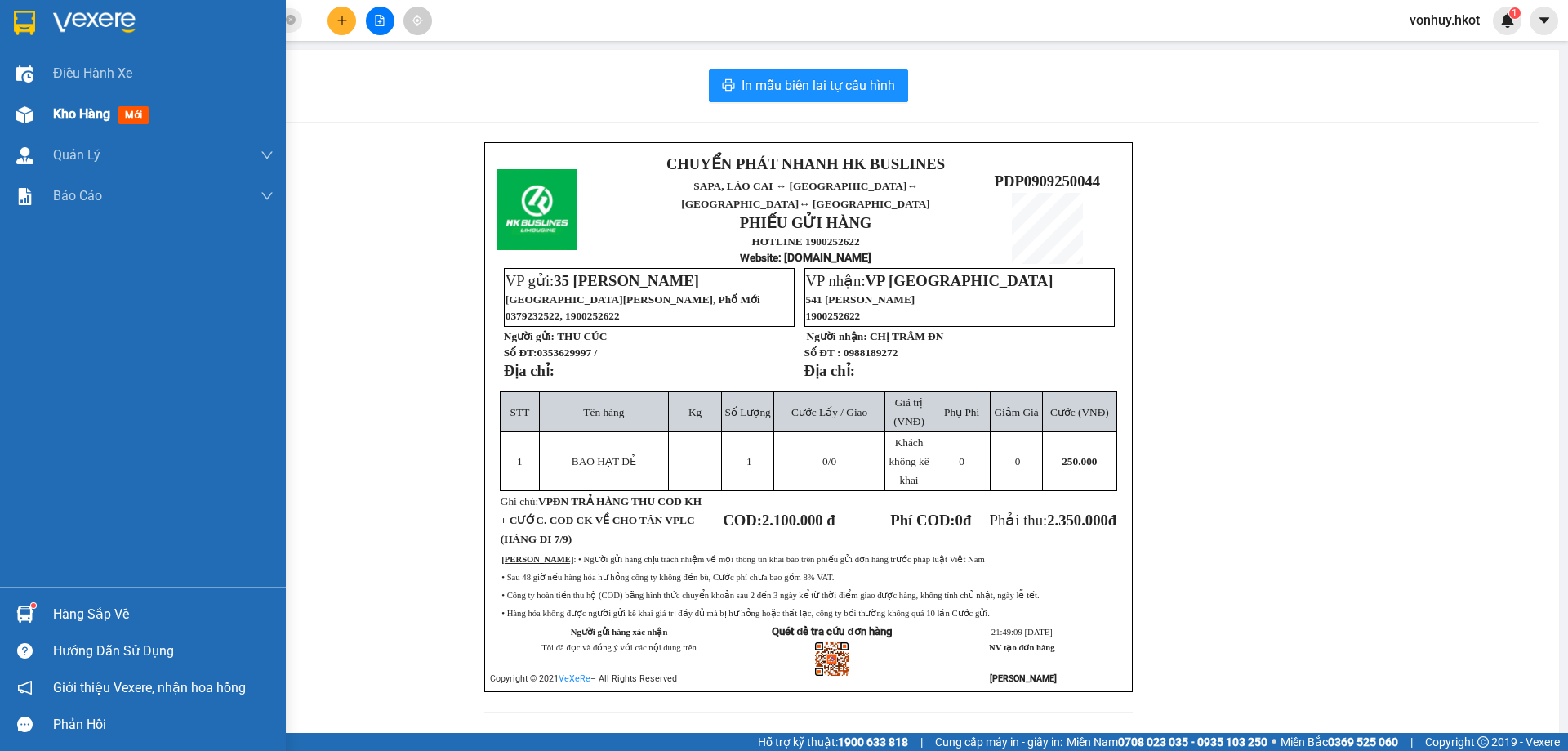
click at [12, 111] on div at bounding box center [25, 114] width 29 height 29
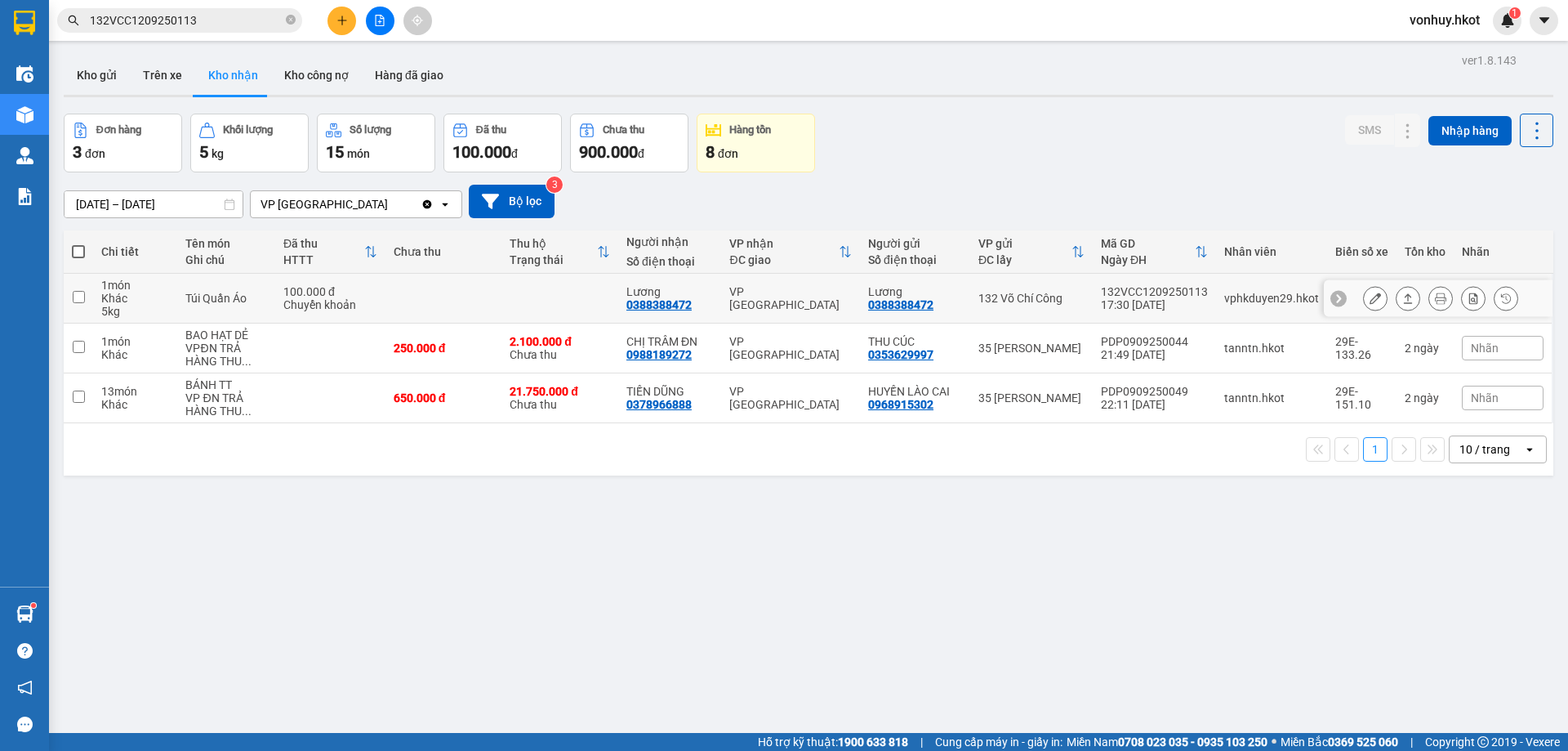
click at [199, 302] on div "Túi Quần Áo" at bounding box center [226, 298] width 81 height 13
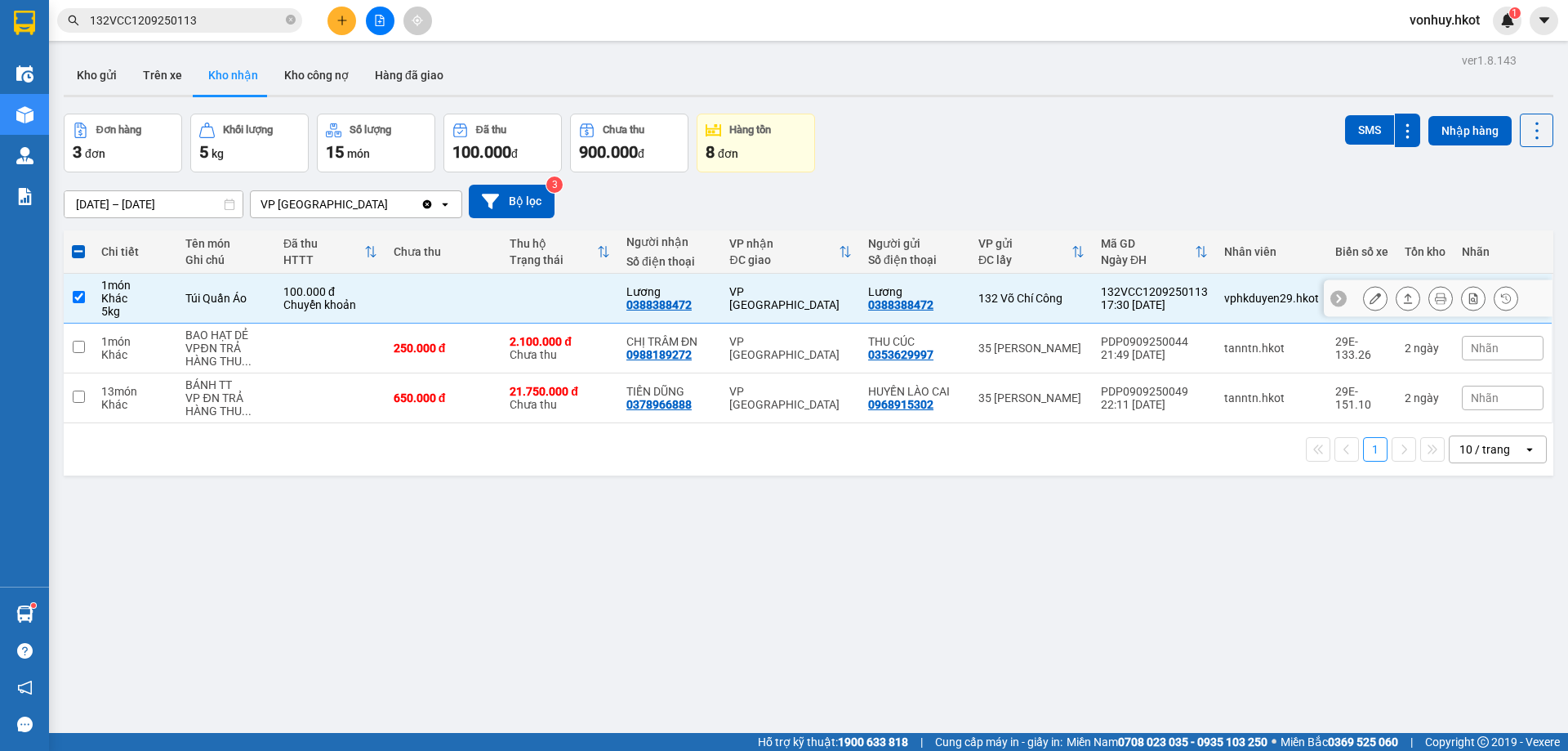
click at [1403, 294] on icon at bounding box center [1408, 298] width 12 height 12
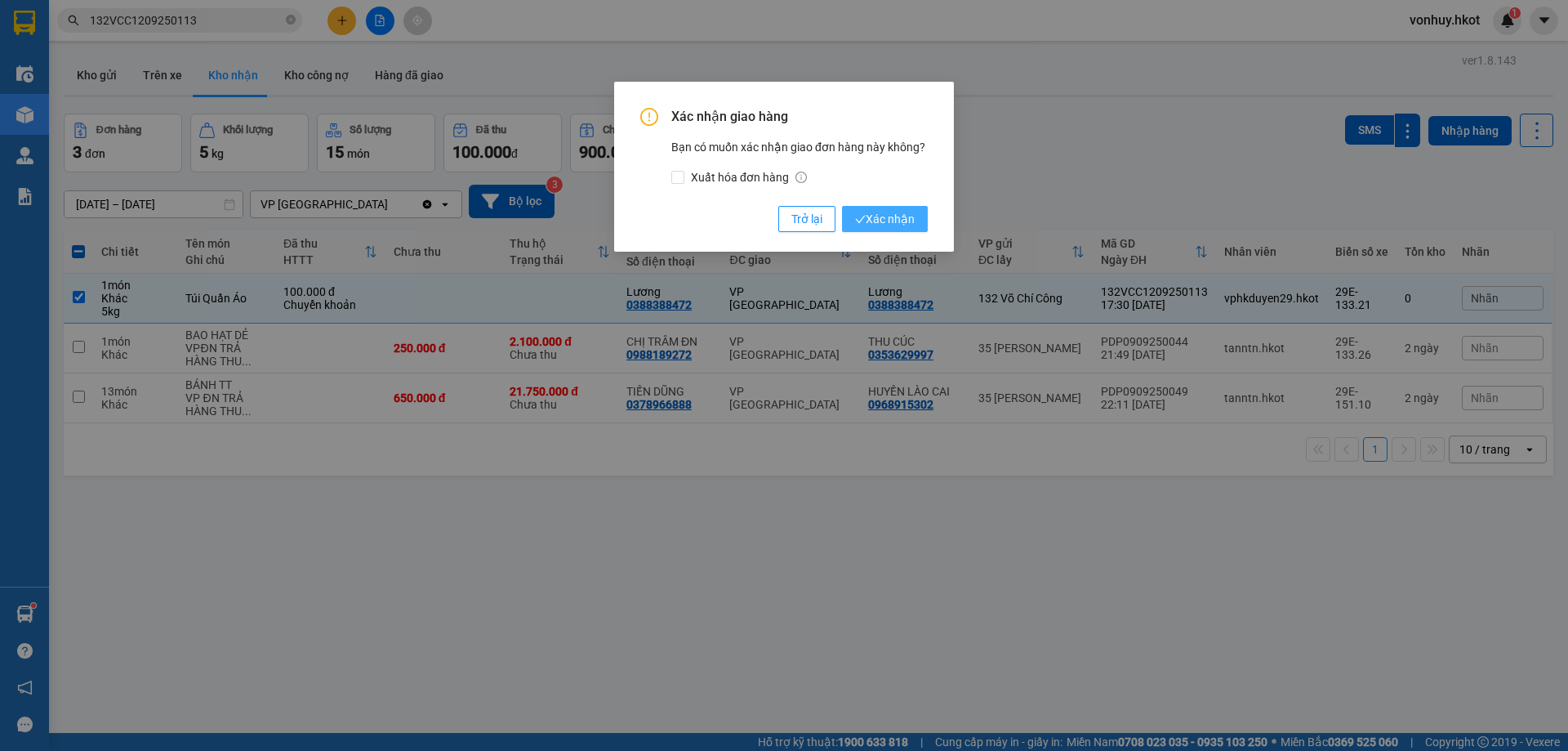
click at [902, 220] on span "Xác nhận" at bounding box center [884, 218] width 60 height 18
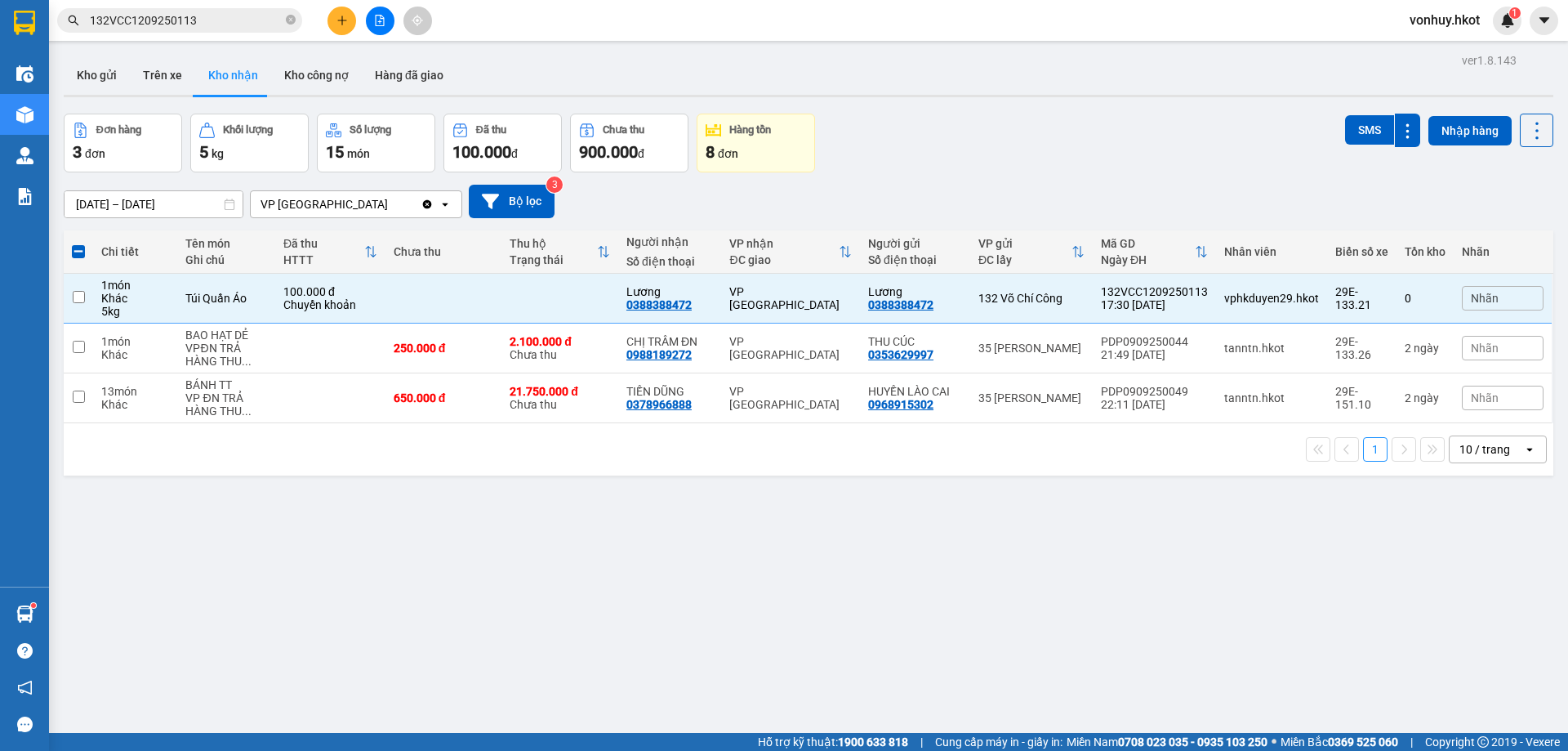
checkbox input "false"
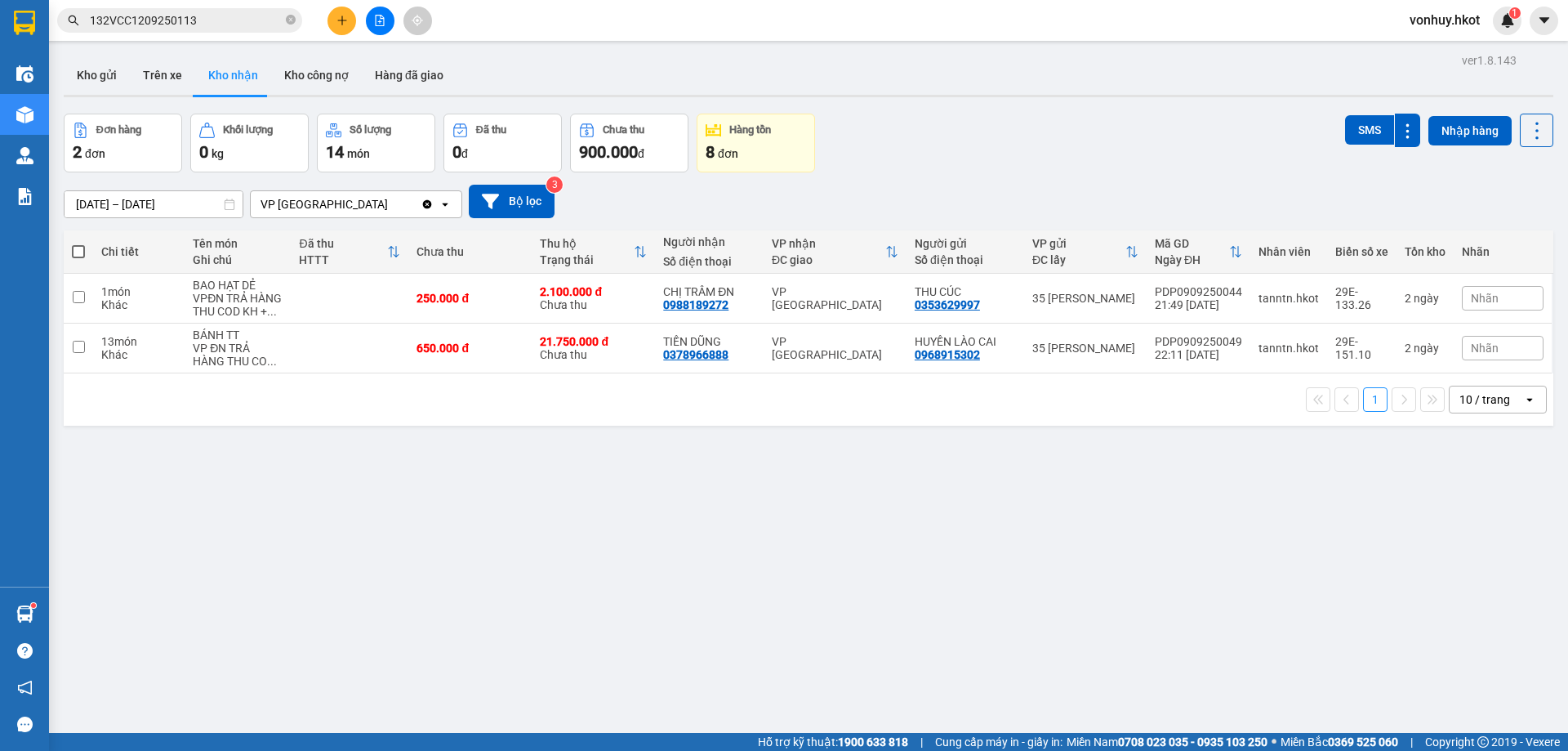
click at [545, 469] on div "ver 1.8.143 Kho gửi Trên xe Kho nhận Kho công nợ Hàng đã giao Đơn hàng 2 đơn Kh…" at bounding box center [808, 424] width 1503 height 751
click at [1430, 297] on button at bounding box center [1441, 299] width 23 height 29
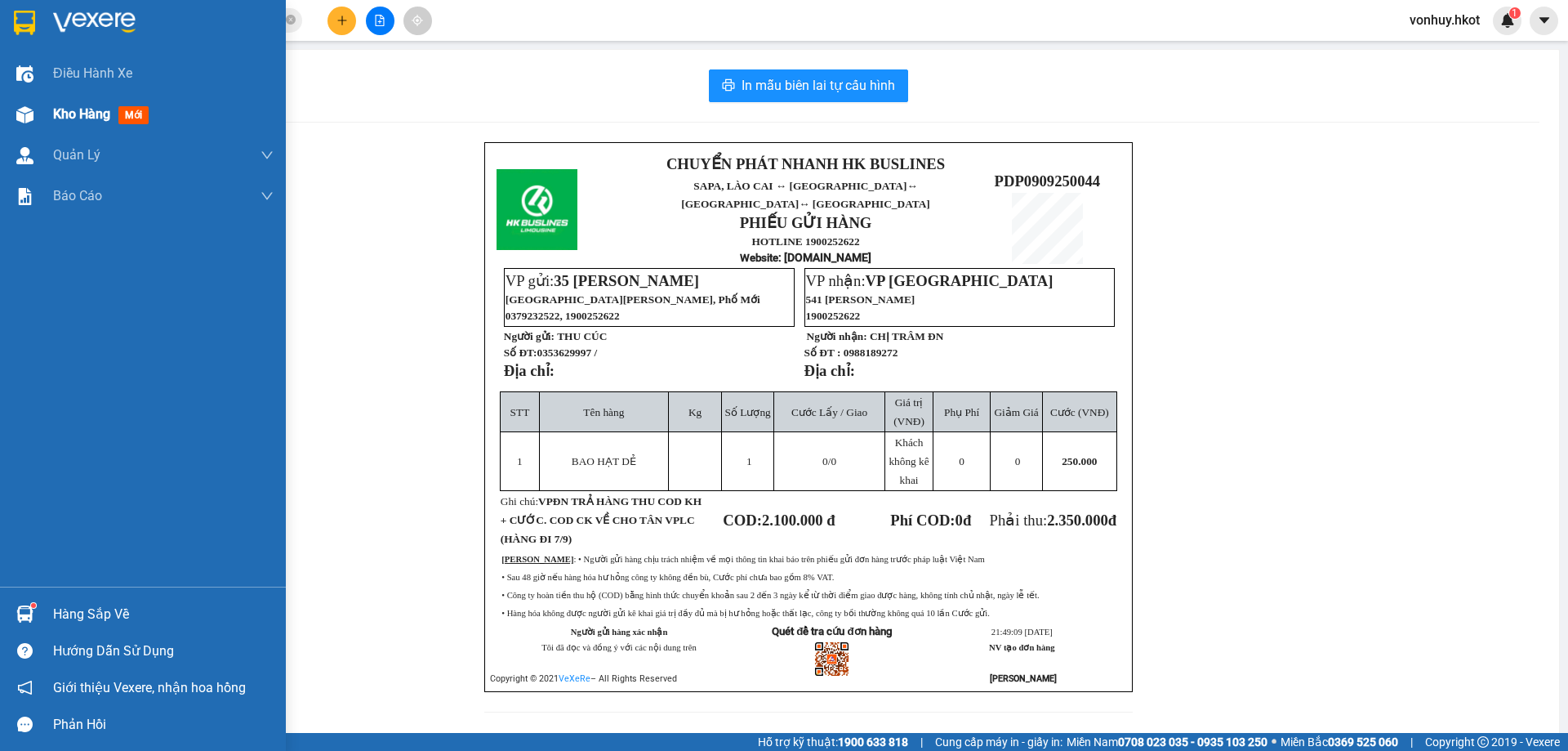
click at [57, 123] on div "Kho hàng mới" at bounding box center [104, 113] width 102 height 20
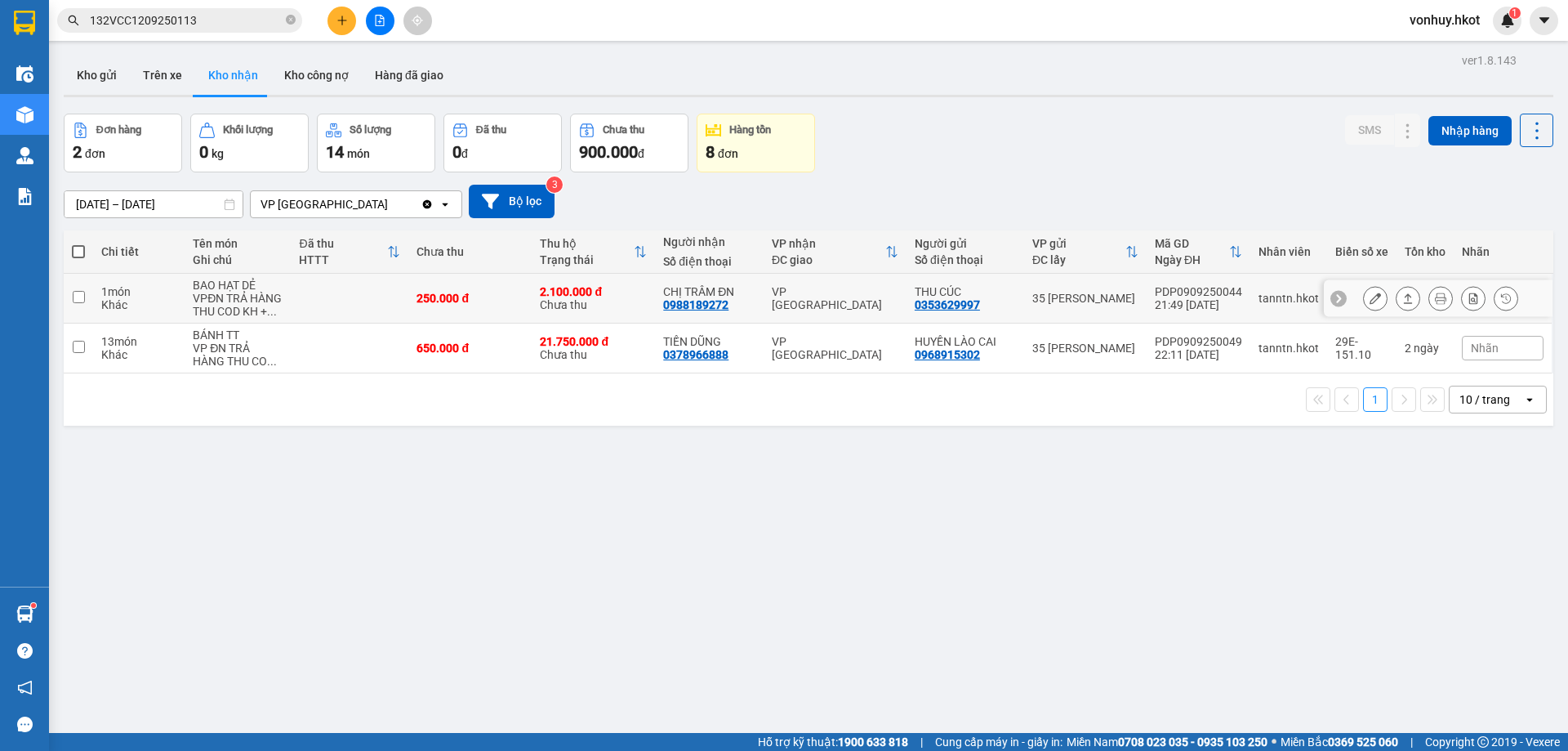
click at [367, 300] on td at bounding box center [349, 299] width 117 height 50
checkbox input "true"
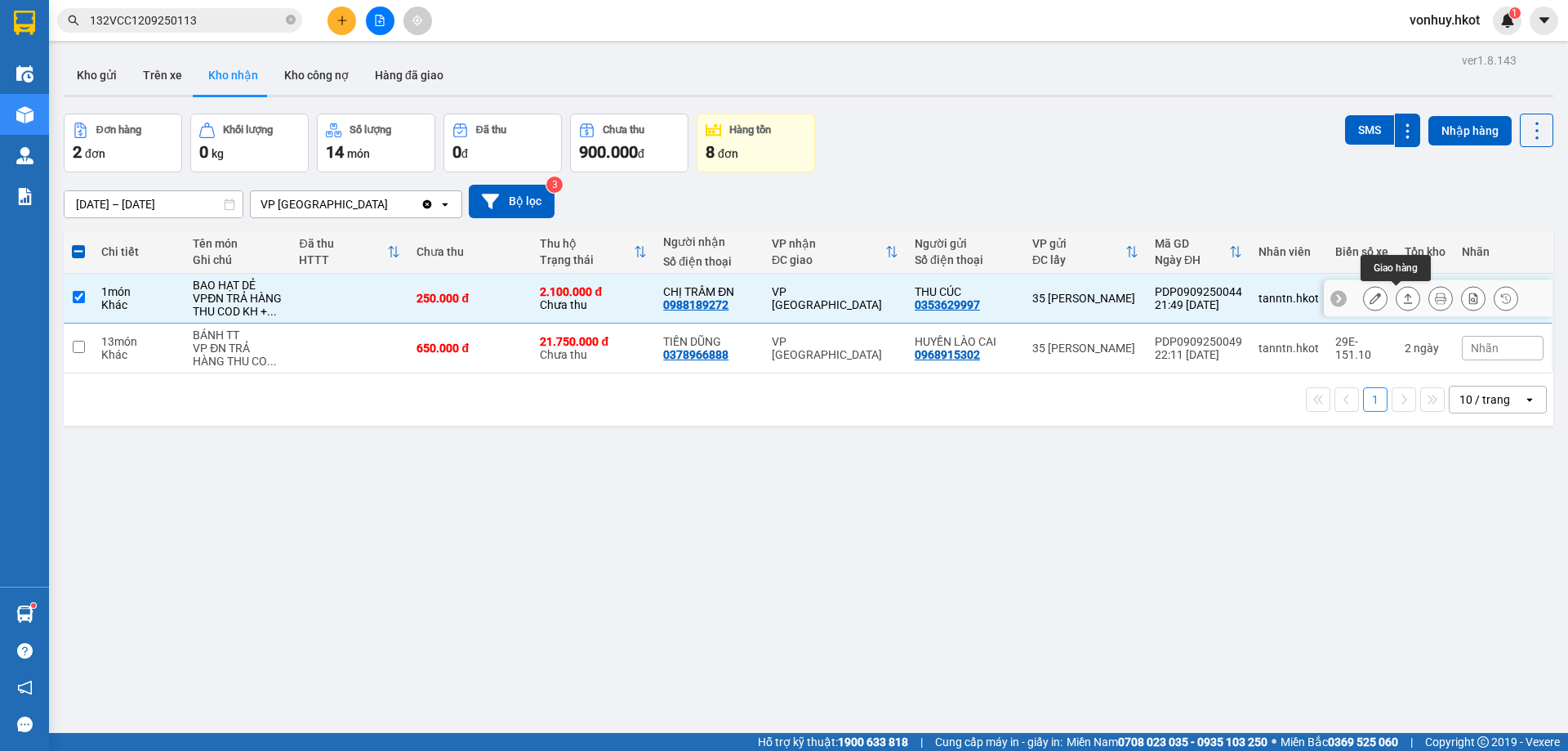
click at [1397, 299] on button at bounding box center [1408, 299] width 23 height 29
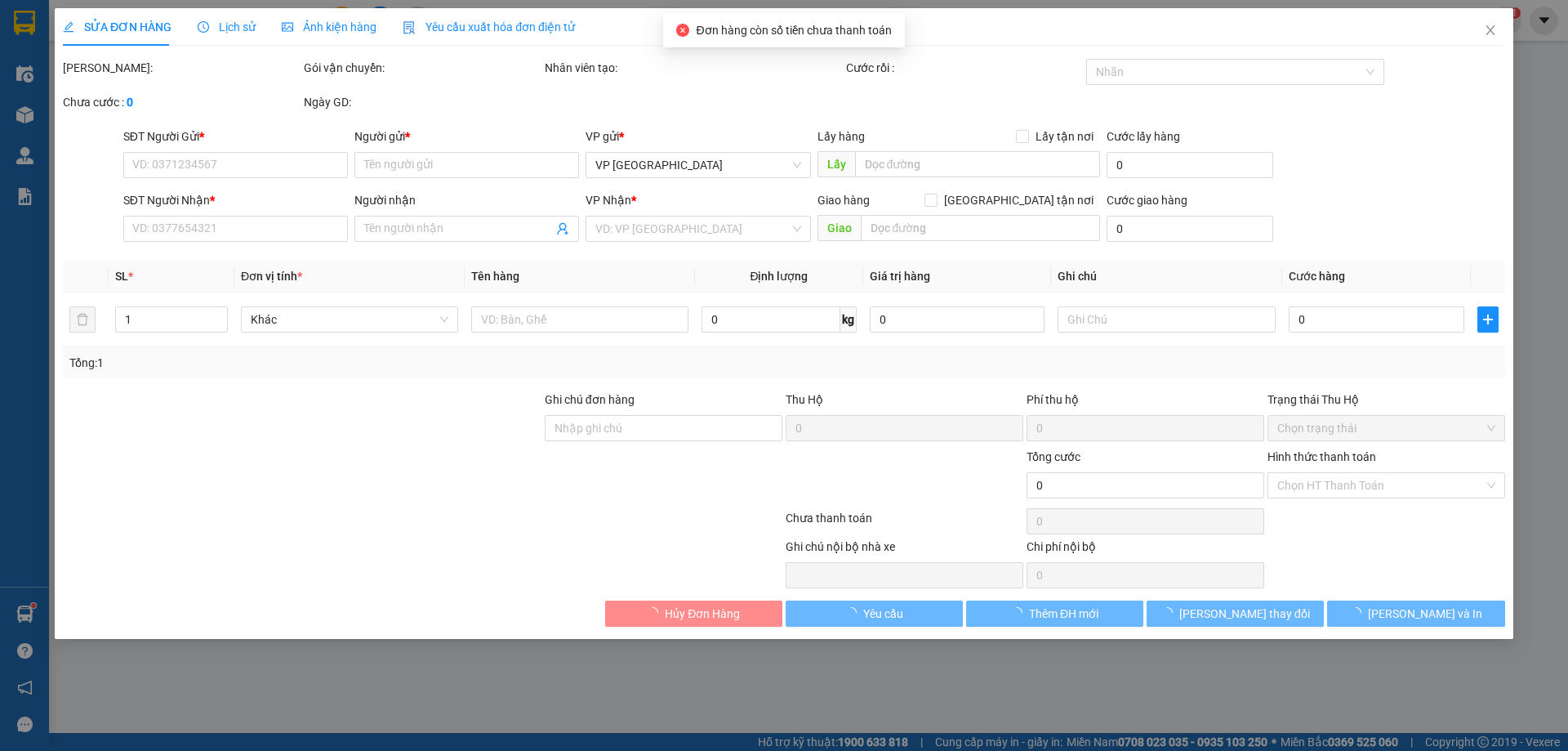
type input "0353629997"
type input "THU CÚC"
type input "0988189272"
type input "CHỊ TRÂM ĐN"
type input "250.000"
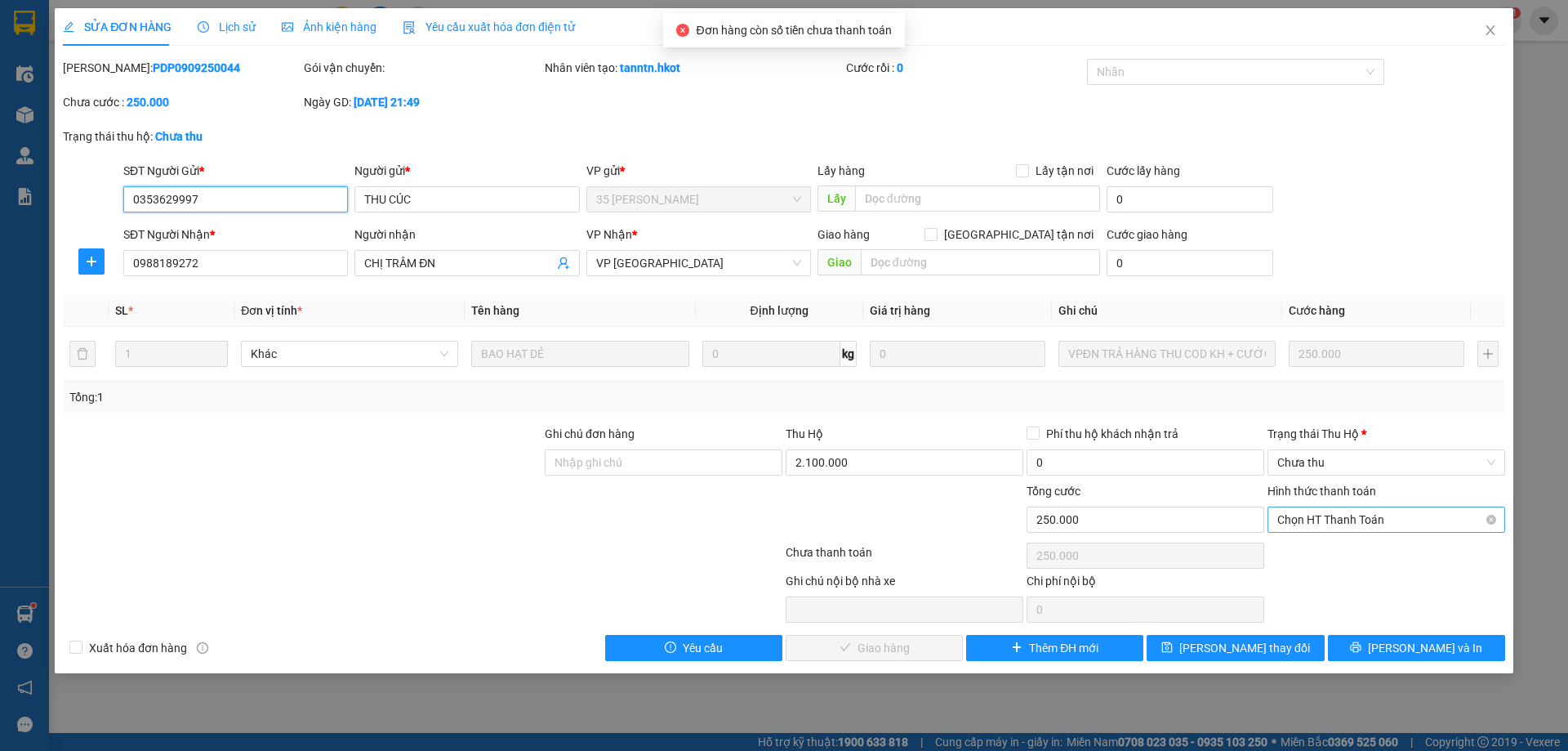
click at [1336, 524] on span "Chọn HT Thanh Toán" at bounding box center [1386, 519] width 218 height 24
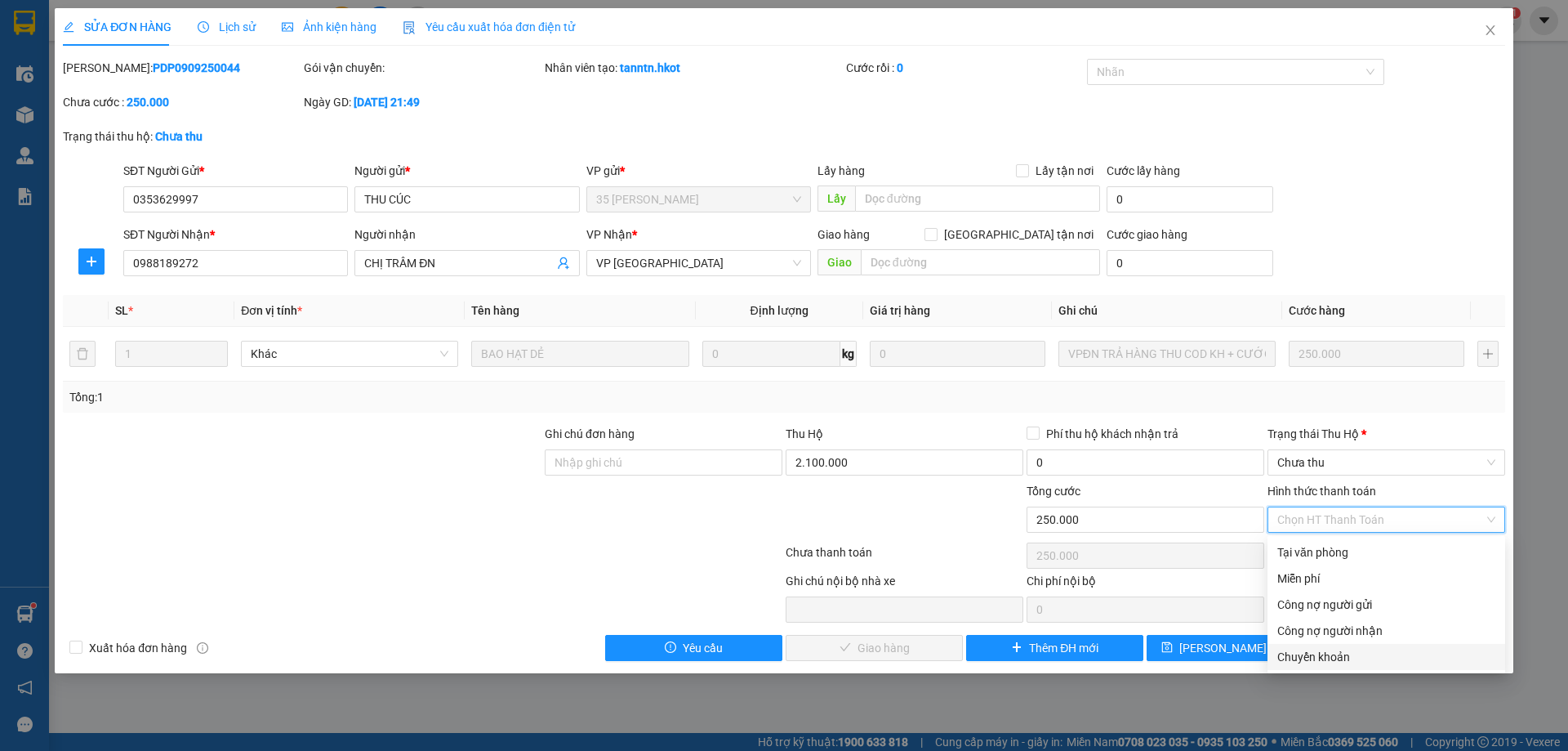
click at [1306, 655] on div "Chuyển khoản" at bounding box center [1386, 657] width 218 height 18
type input "0"
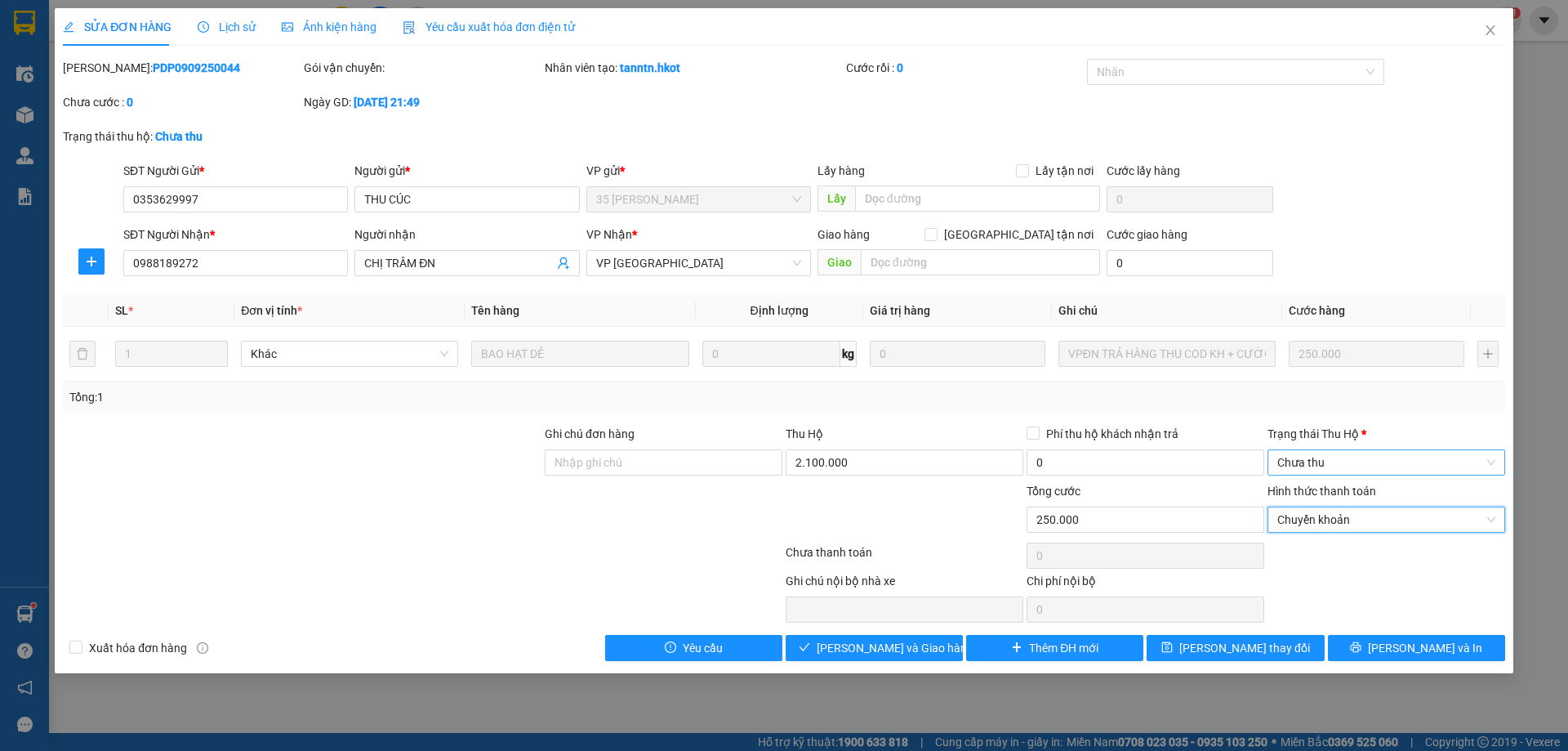
click at [1331, 469] on span "Chưa thu" at bounding box center [1386, 462] width 218 height 24
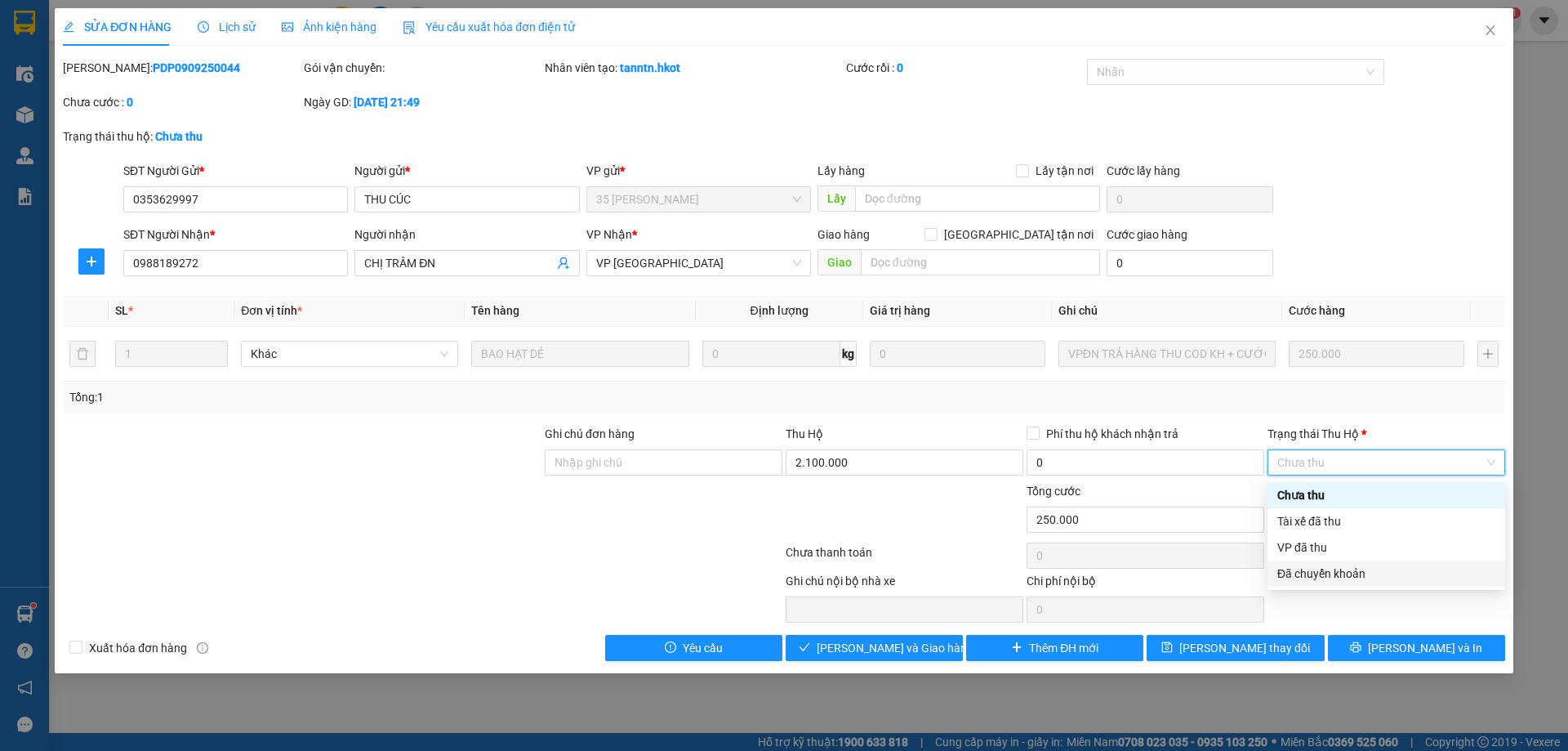
click at [1307, 573] on div "Đã chuyển khoản" at bounding box center [1386, 573] width 218 height 18
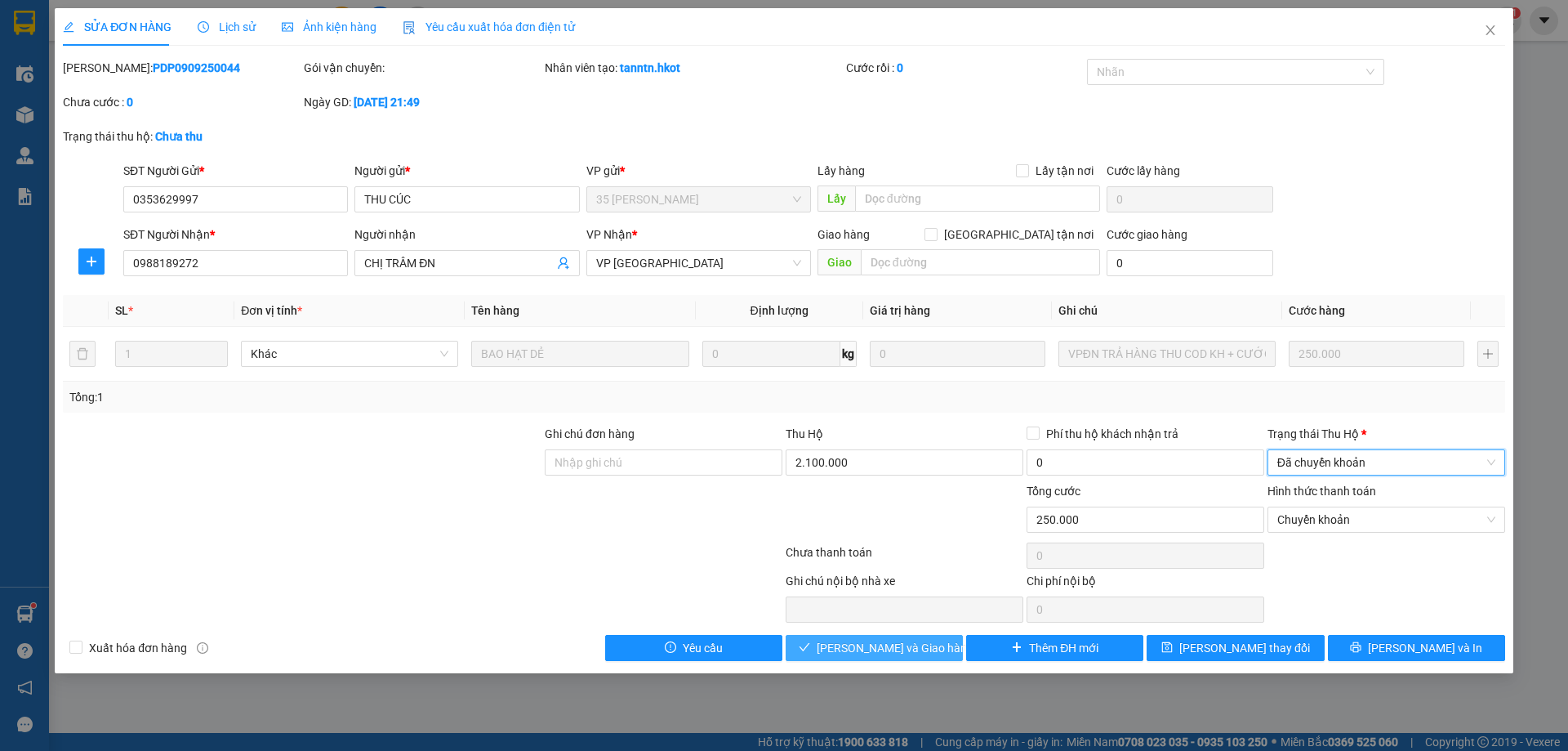
click at [915, 654] on span "[PERSON_NAME] và Giao hàng" at bounding box center [895, 647] width 157 height 18
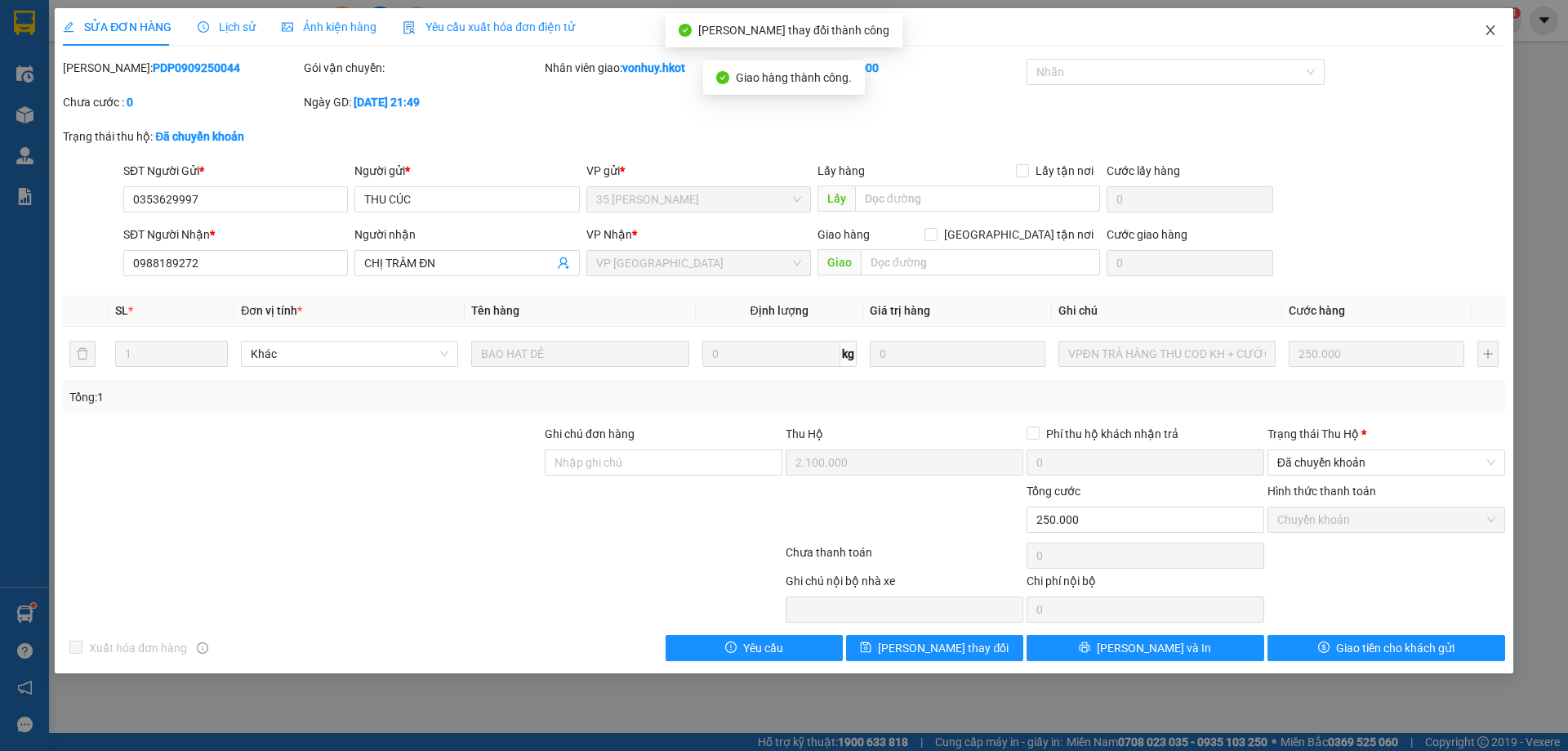
click at [1498, 30] on span "Close" at bounding box center [1491, 31] width 46 height 46
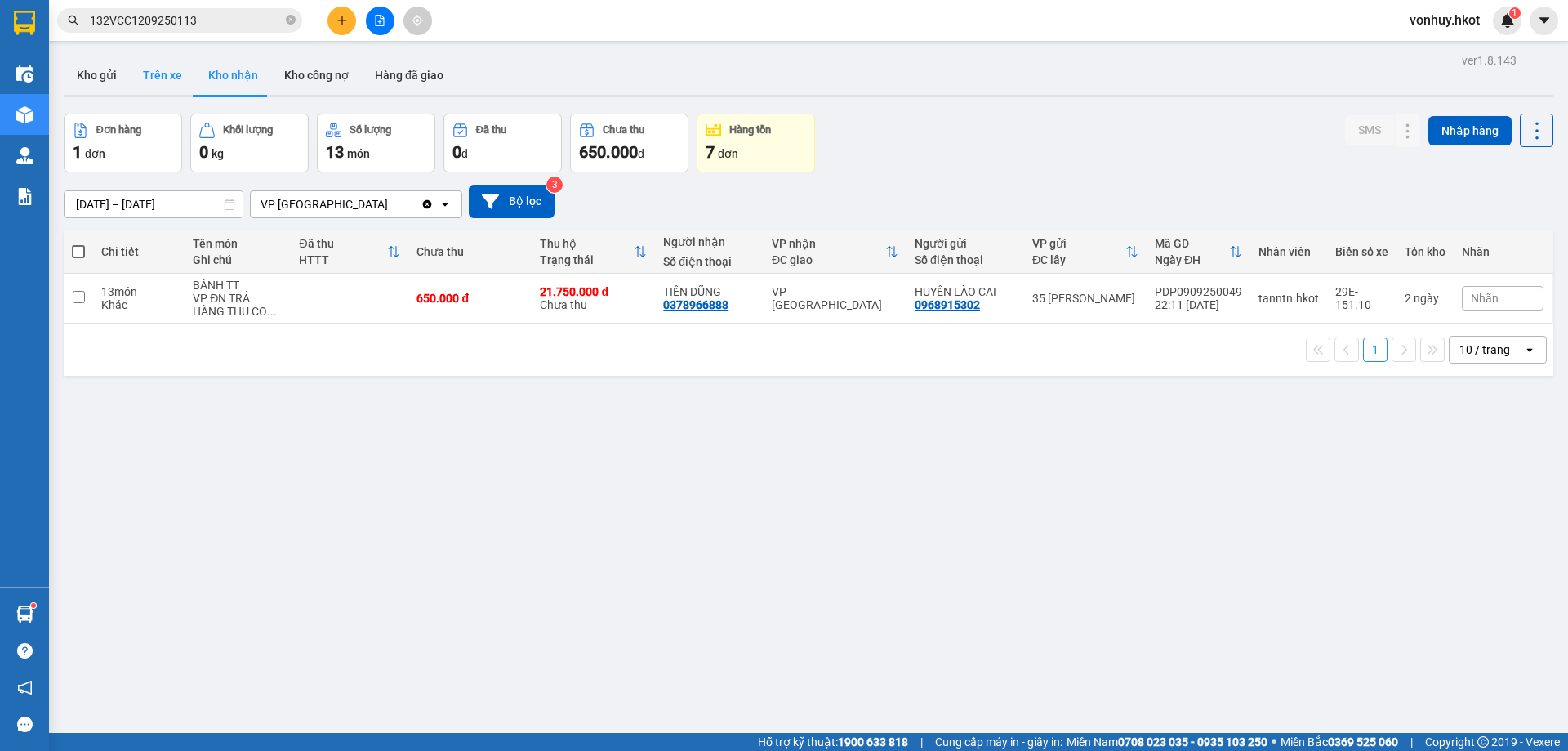
drag, startPoint x: 190, startPoint y: 66, endPoint x: 182, endPoint y: 63, distance: 8.5
click at [188, 66] on div "Kho gửi Trên xe Kho nhận Kho công nợ Hàng đã giao" at bounding box center [809, 77] width 1490 height 43
click at [180, 63] on button "Trên xe" at bounding box center [162, 75] width 65 height 39
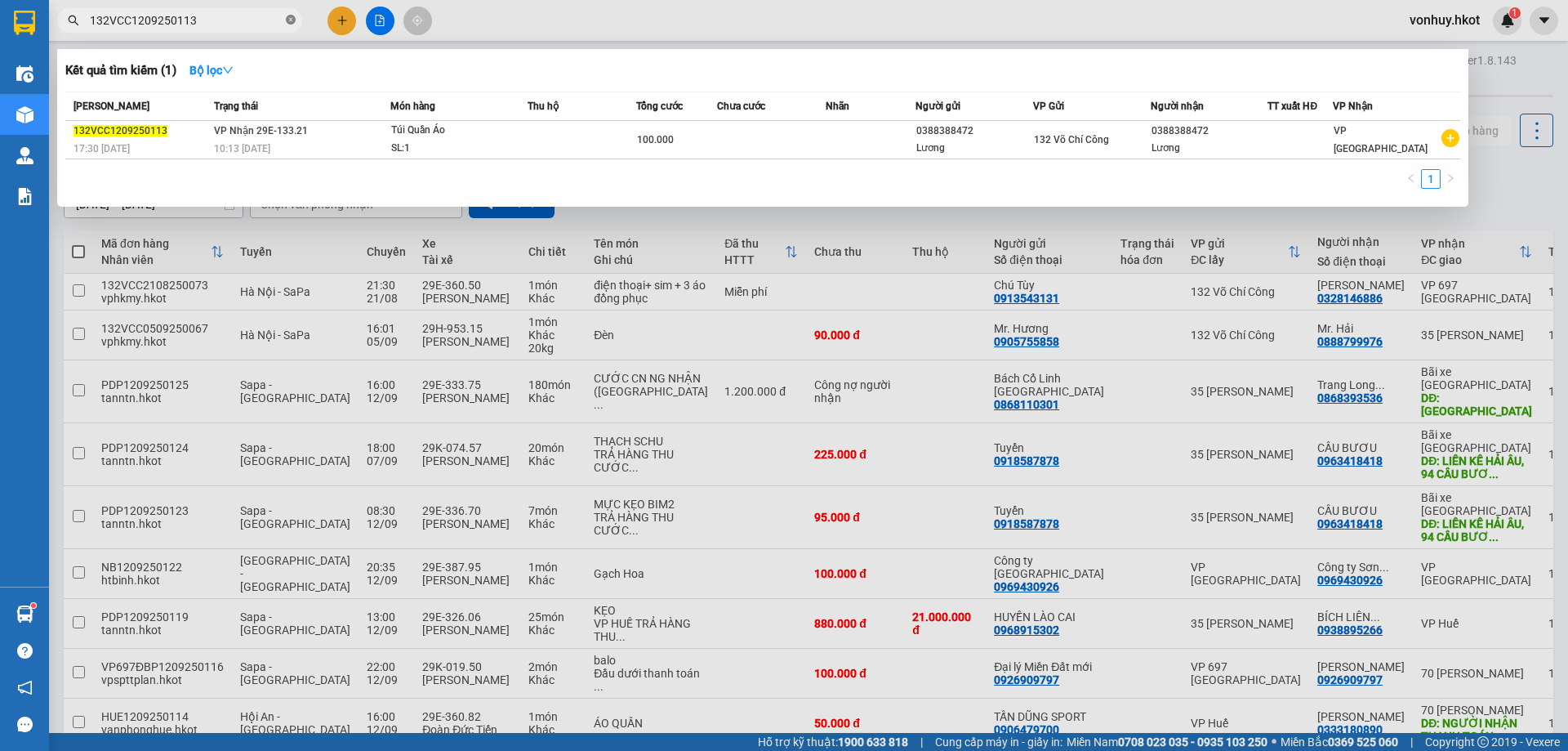
click at [287, 21] on icon "close-circle" at bounding box center [290, 19] width 10 height 10
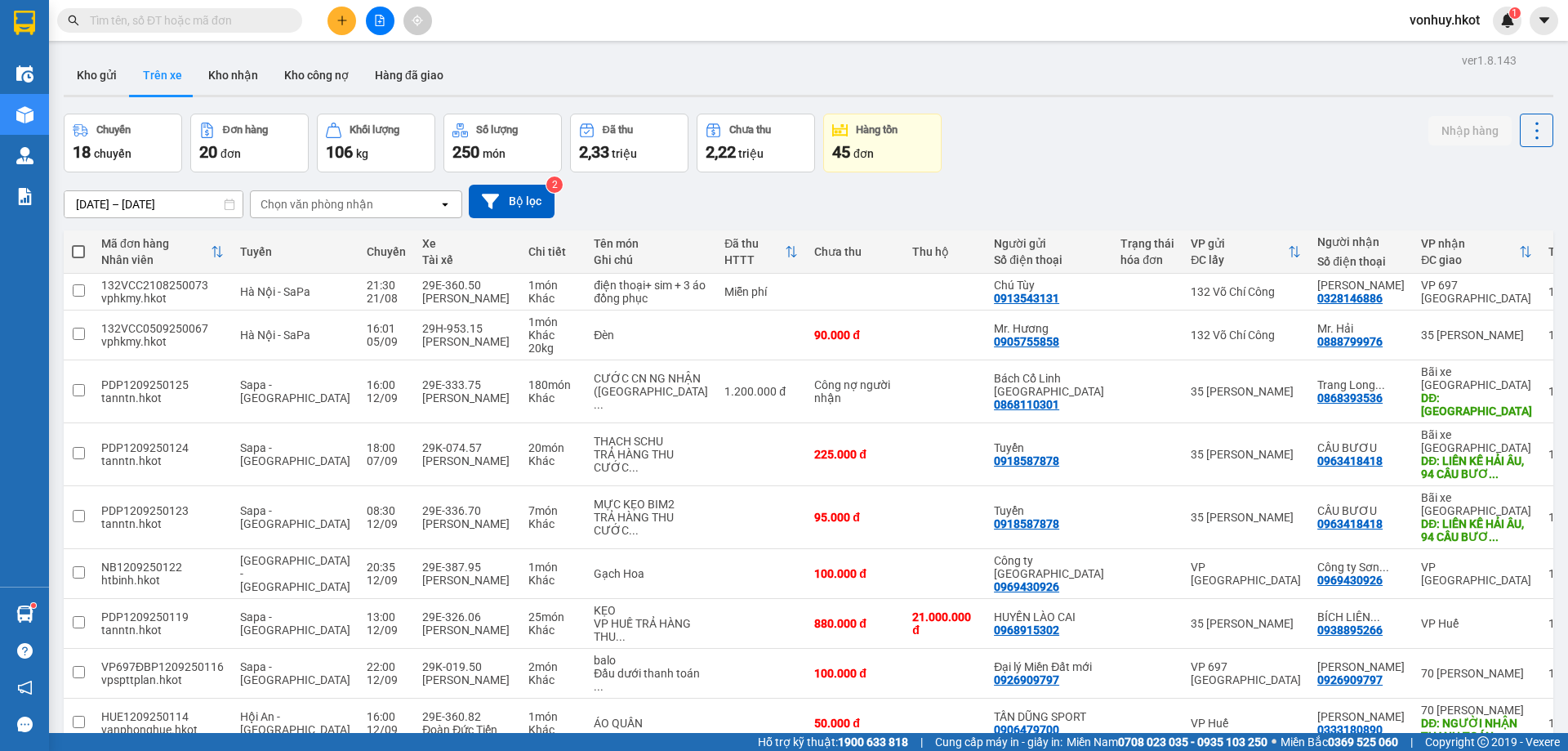
click at [181, 14] on input "text" at bounding box center [186, 20] width 192 height 18
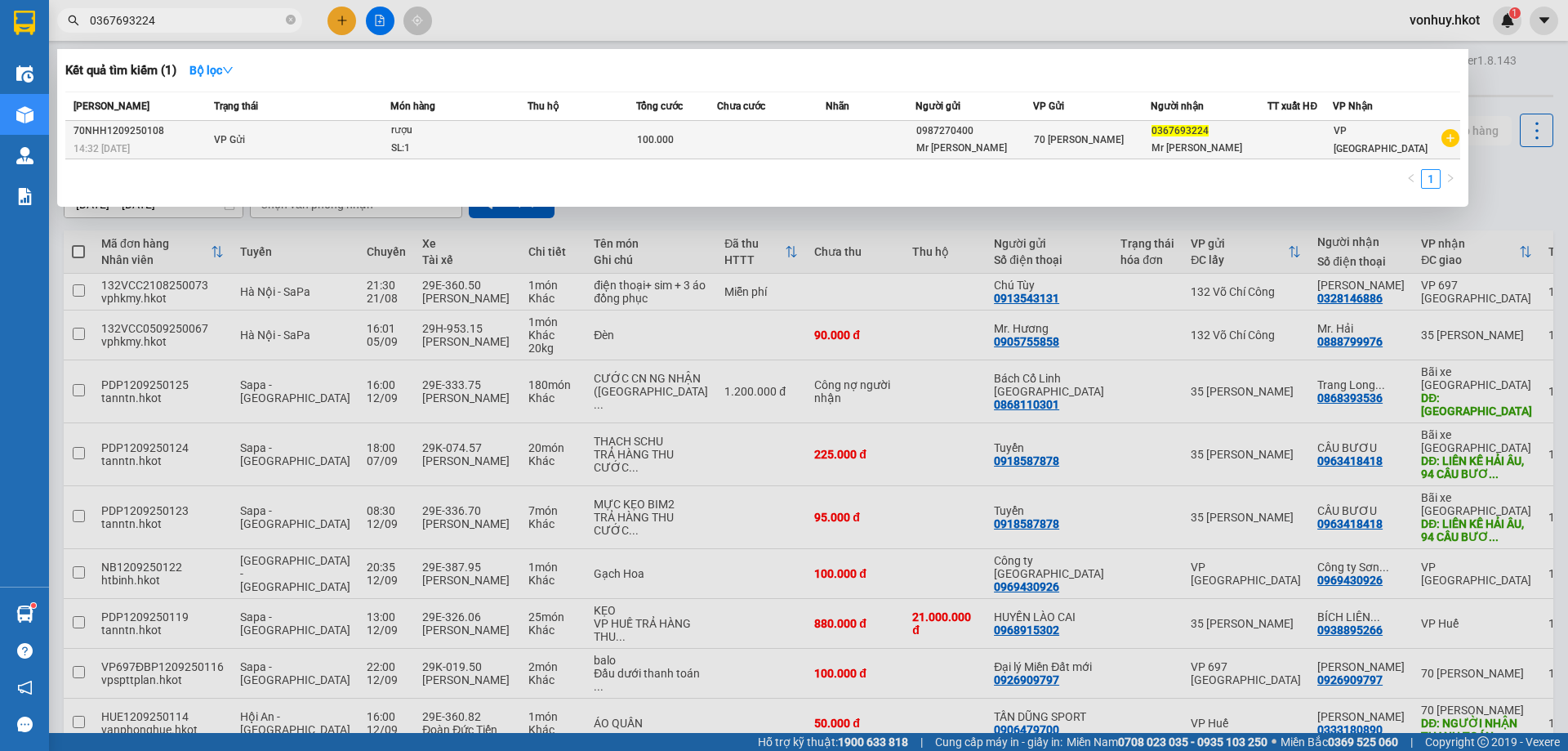
type input "0367693224"
click at [806, 143] on td at bounding box center [771, 140] width 109 height 38
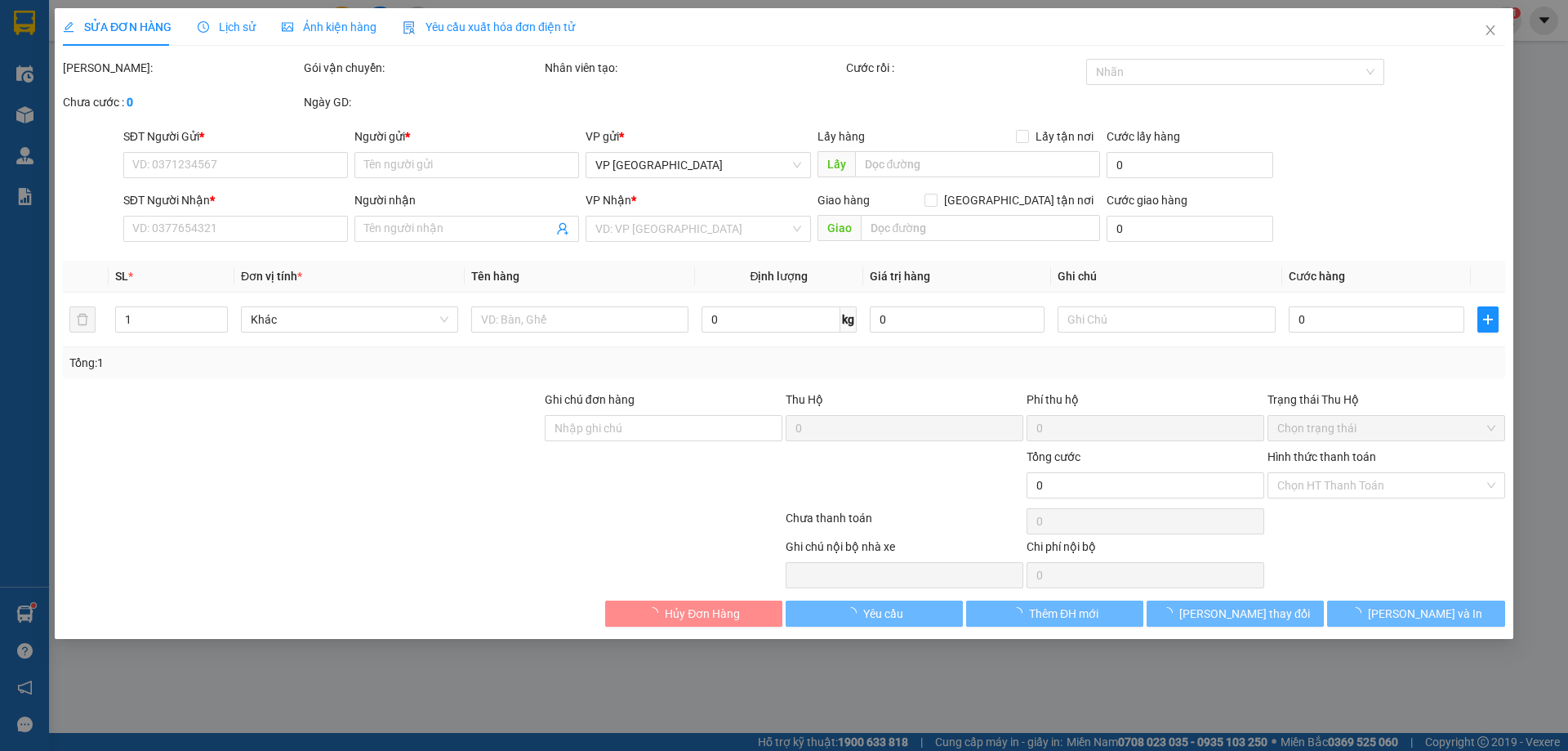
type input "0987270400"
type input "Mr [PERSON_NAME]"
type input "0367693224"
type input "Mr [PERSON_NAME]"
type input "100.000"
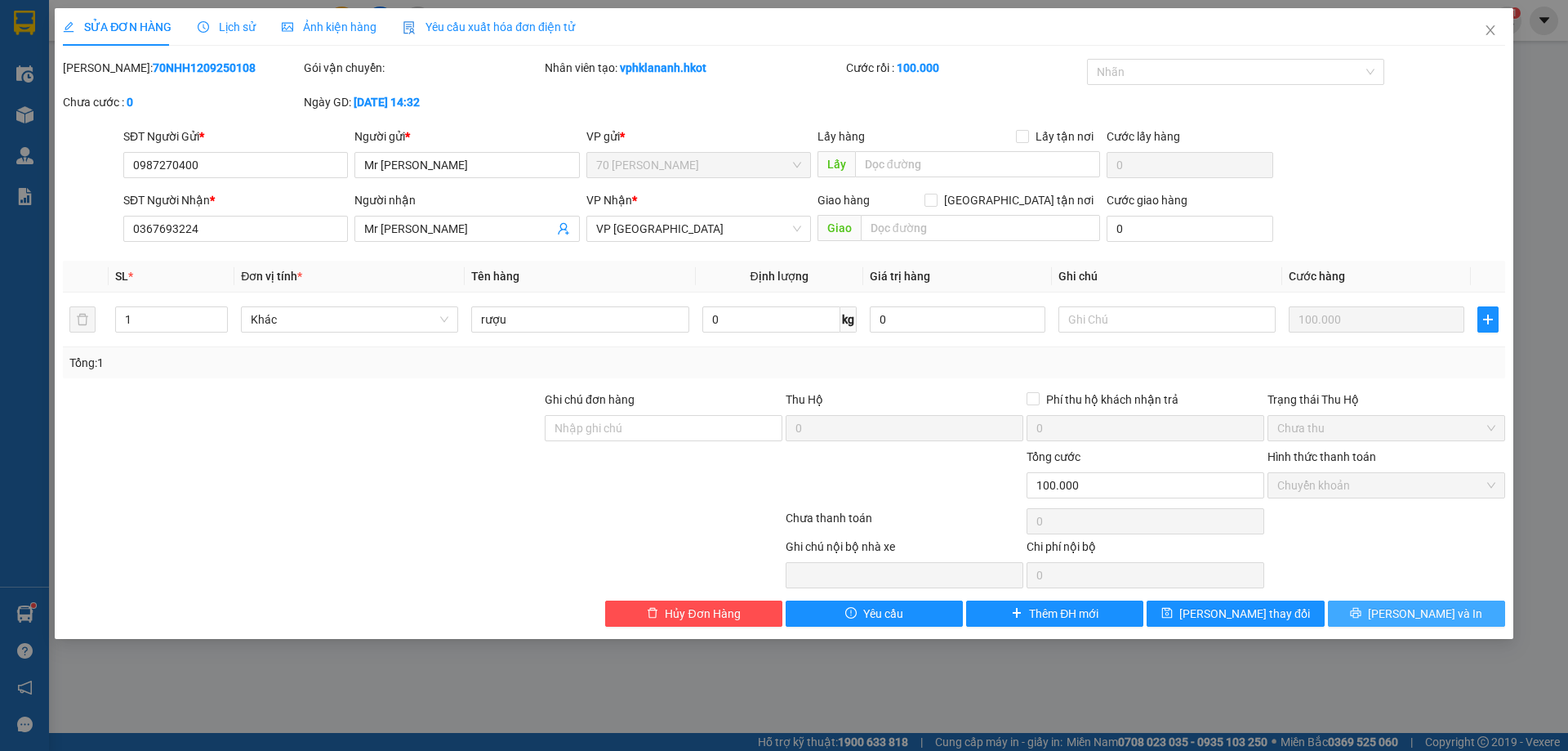
click at [1455, 605] on button "[PERSON_NAME] và In" at bounding box center [1416, 613] width 177 height 26
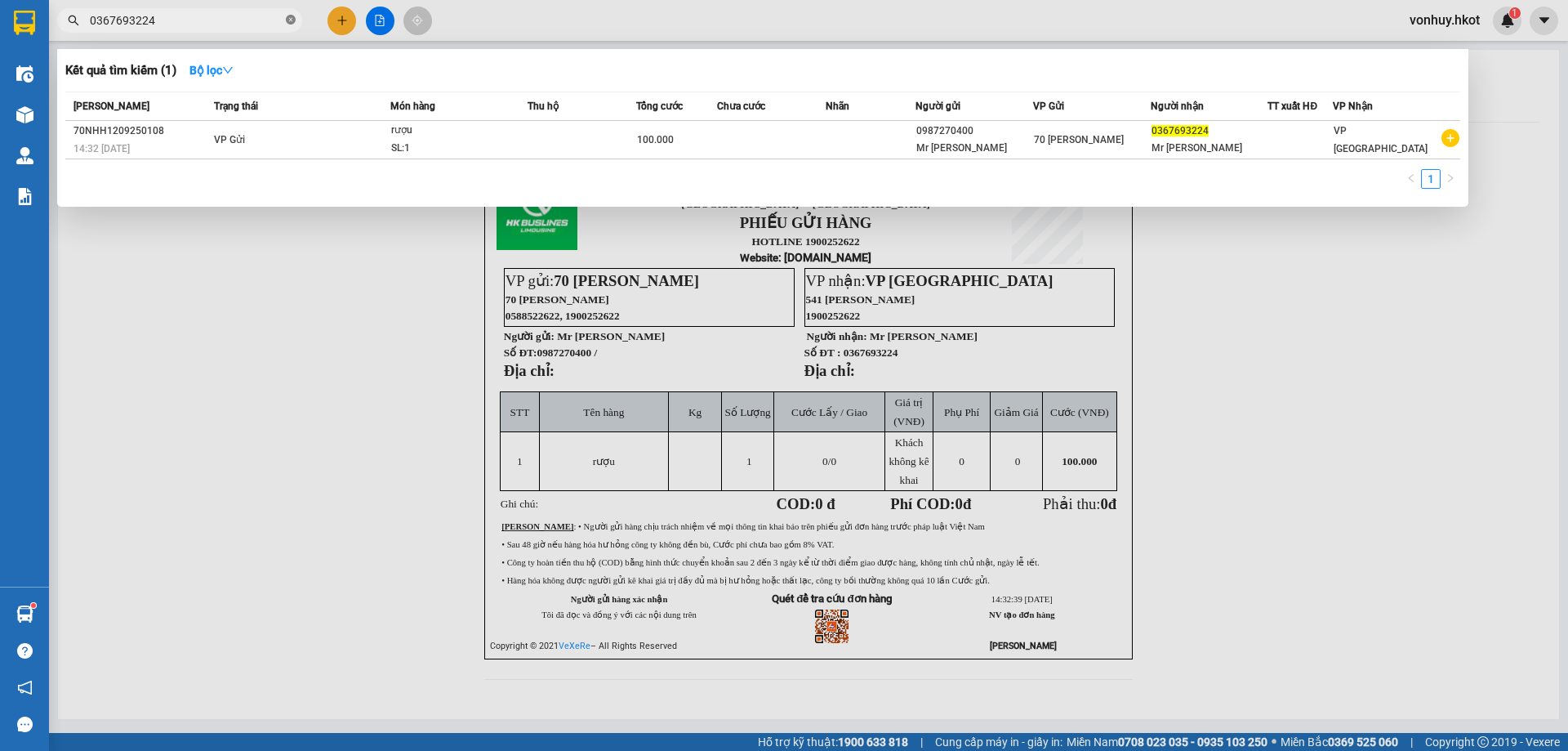
click at [290, 21] on icon "close-circle" at bounding box center [290, 19] width 10 height 10
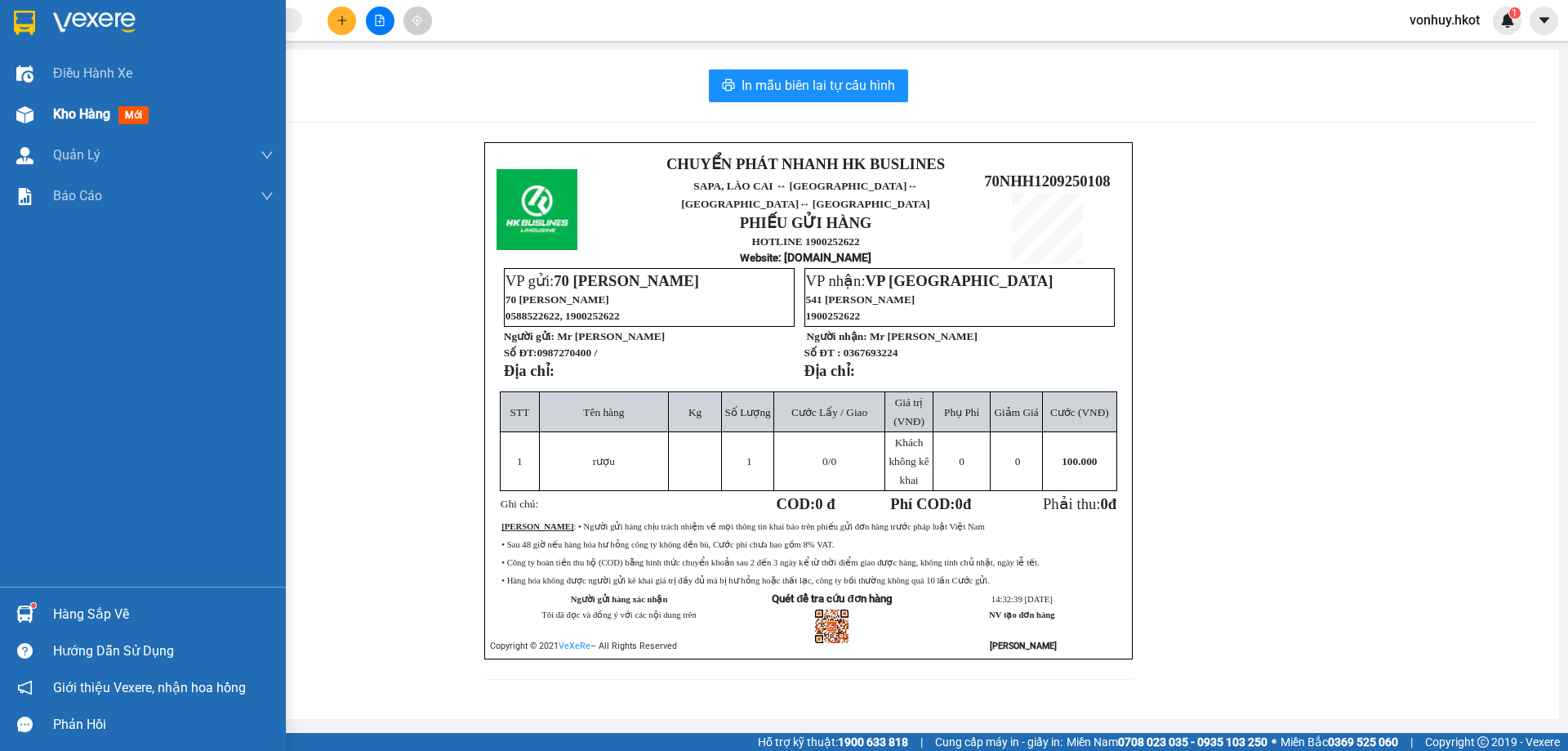
click at [78, 121] on span "Kho hàng" at bounding box center [81, 113] width 57 height 15
